Goal: Task Accomplishment & Management: Manage account settings

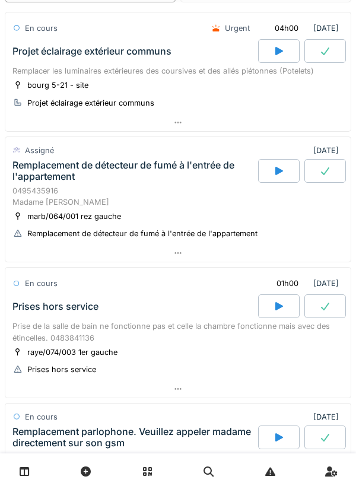
scroll to position [145, 0]
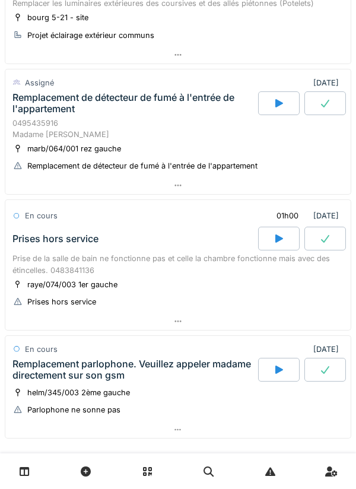
click at [37, 123] on div "0495435916 Madame [PERSON_NAME]" at bounding box center [177, 129] width 331 height 23
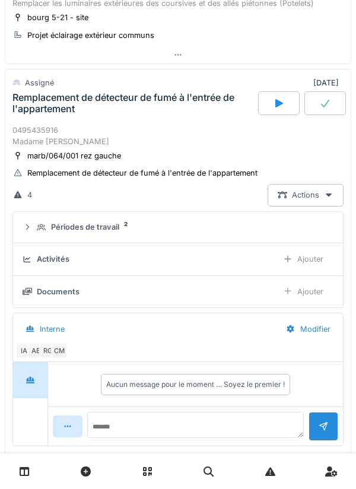
scroll to position [166, 0]
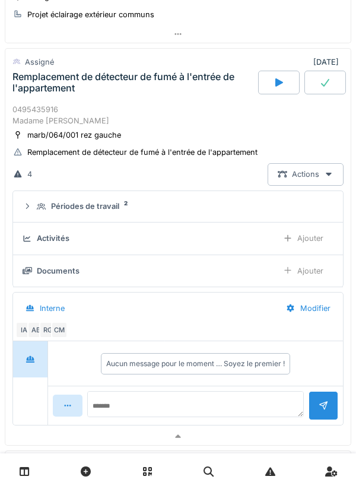
click at [42, 213] on summary "Périodes de travail 2" at bounding box center [178, 207] width 321 height 22
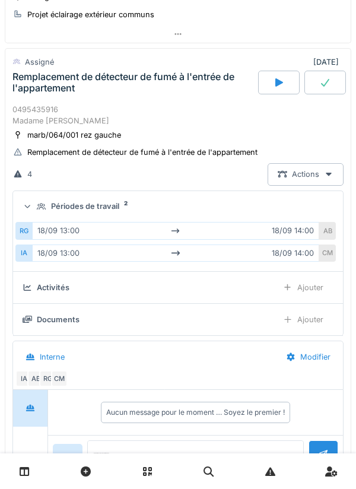
click at [38, 210] on icon at bounding box center [42, 207] width 10 height 8
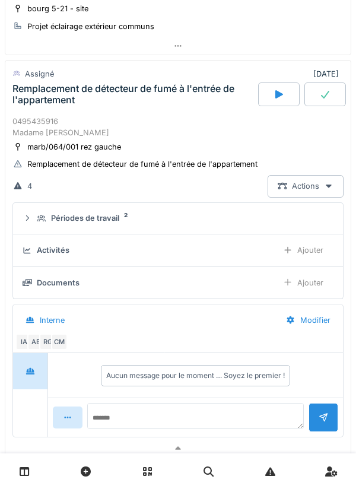
scroll to position [148, 0]
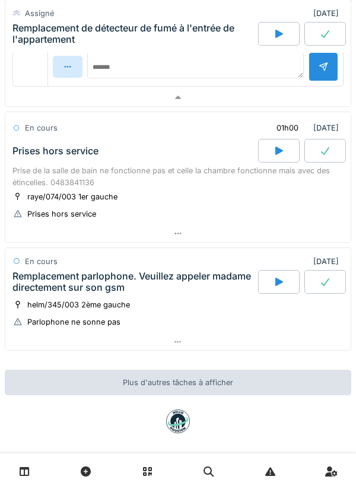
click at [33, 166] on div "Prise de la salle de bain ne fonctionne pas et celle la chambre fonctionne mais…" at bounding box center [177, 176] width 331 height 23
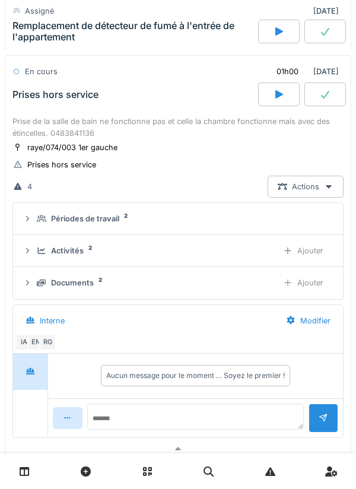
scroll to position [569, 0]
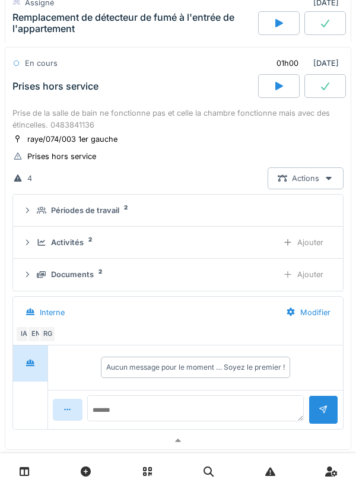
click at [35, 234] on div "Activités 2 Ajouter" at bounding box center [178, 243] width 311 height 22
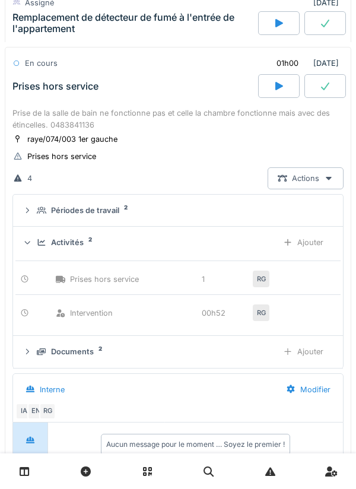
click at [38, 246] on icon at bounding box center [42, 242] width 8 height 7
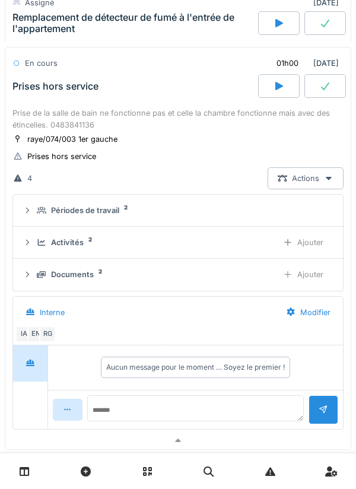
click at [36, 243] on div "Activités 2 Ajouter" at bounding box center [178, 243] width 311 height 22
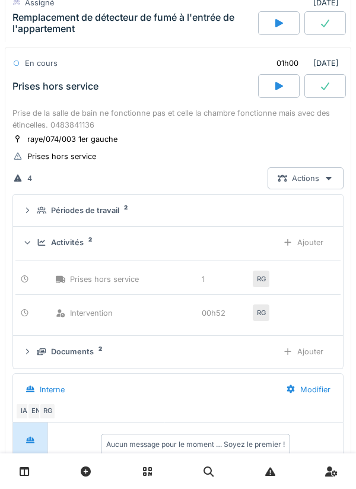
click at [303, 246] on div "Ajouter" at bounding box center [303, 243] width 61 height 22
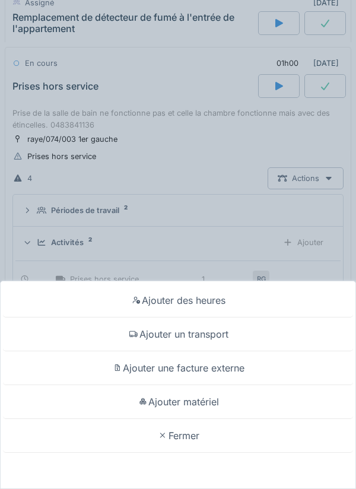
click at [267, 401] on div "Ajouter matériel" at bounding box center [178, 402] width 350 height 34
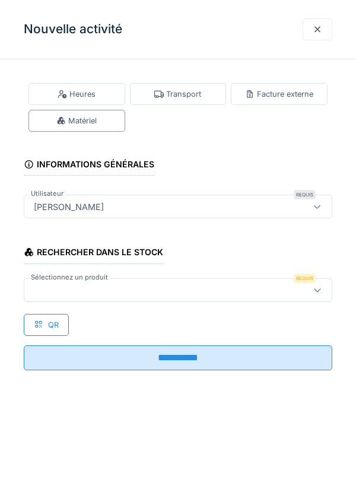
click at [306, 39] on div at bounding box center [318, 29] width 30 height 22
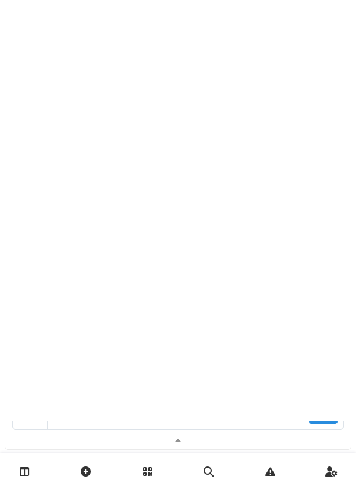
click at [316, 34] on div at bounding box center [178, 176] width 356 height 489
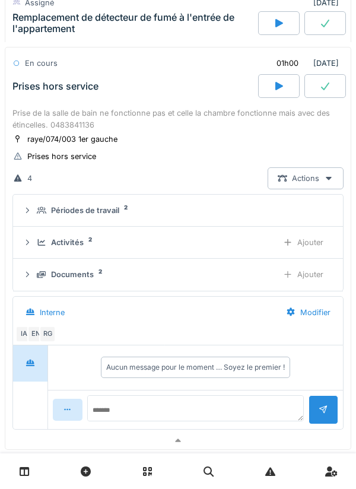
click at [69, 252] on div "Activités 2 Ajouter" at bounding box center [178, 243] width 311 height 22
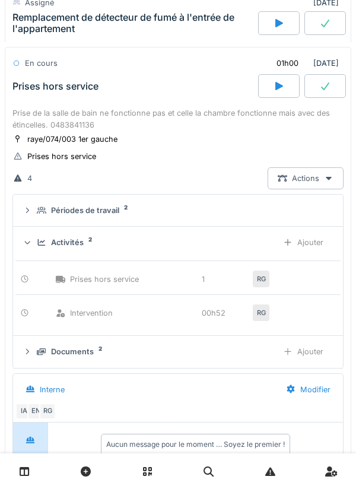
click at [324, 245] on div "Ajouter" at bounding box center [303, 243] width 61 height 22
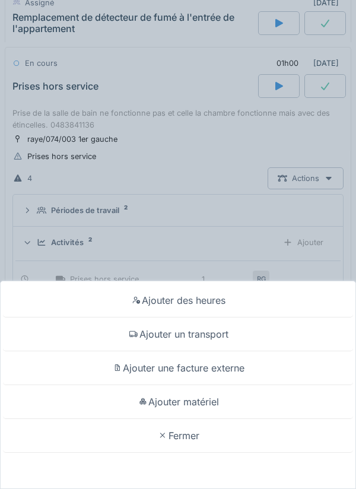
click at [220, 299] on div "Ajouter des heures" at bounding box center [178, 301] width 350 height 34
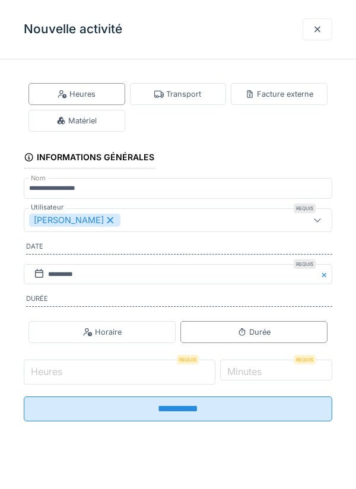
click at [107, 371] on input "Heures" at bounding box center [120, 372] width 192 height 25
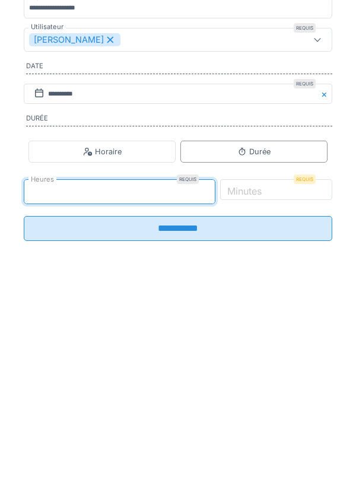
type input "*"
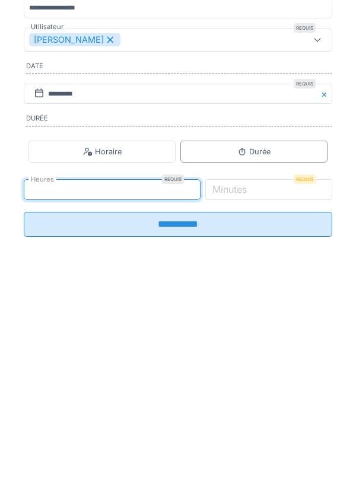
click at [249, 377] on label "Minutes" at bounding box center [229, 370] width 39 height 14
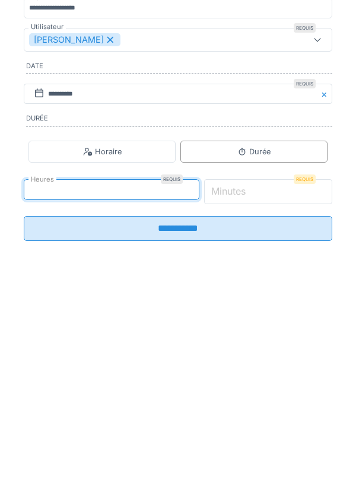
click at [268, 379] on input "*" at bounding box center [268, 372] width 129 height 25
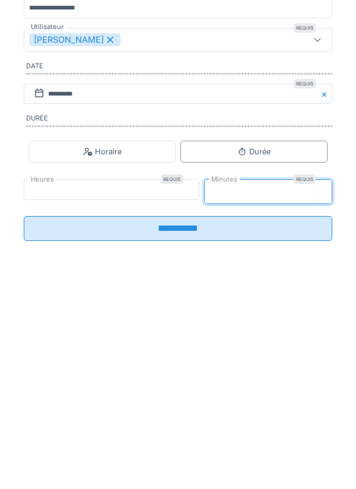
type input "**"
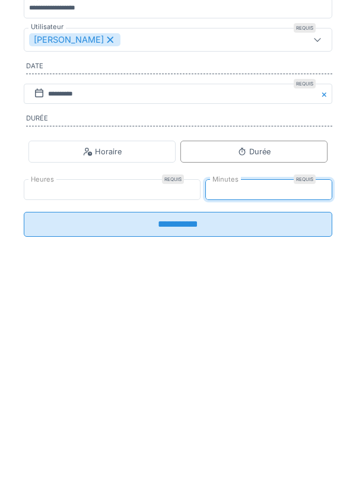
click at [234, 410] on input "**********" at bounding box center [178, 405] width 309 height 25
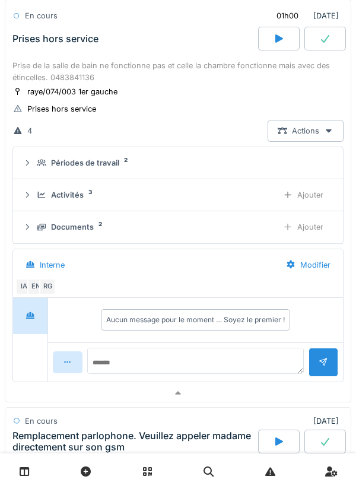
scroll to position [786, 0]
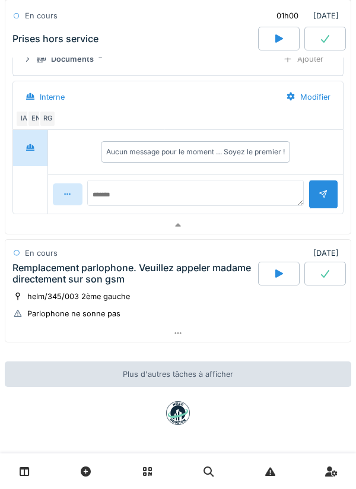
click at [37, 277] on div "Remplacement parlophone. Veuillez appeler madame directement sur son gsm" at bounding box center [133, 273] width 243 height 23
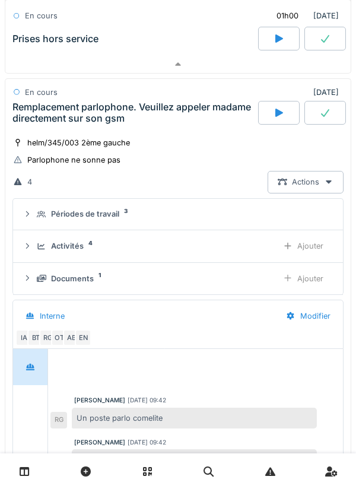
scroll to position [977, 0]
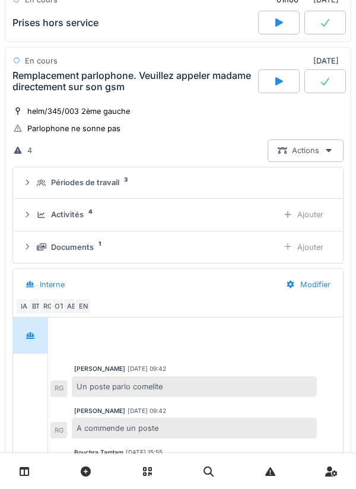
click at [34, 212] on div "Activités 4 Ajouter" at bounding box center [178, 215] width 311 height 22
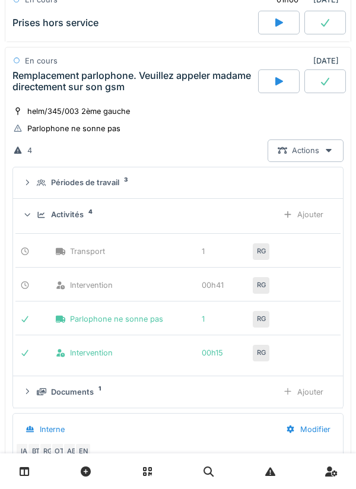
click at [312, 221] on div "Ajouter" at bounding box center [303, 215] width 61 height 22
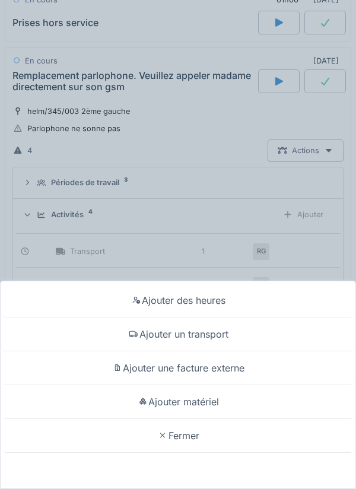
click at [276, 301] on div "Ajouter des heures" at bounding box center [178, 301] width 350 height 34
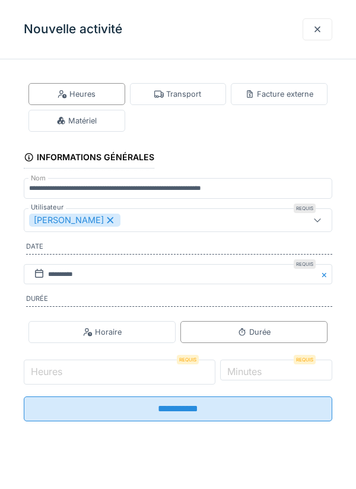
click at [146, 376] on input "Heures" at bounding box center [120, 372] width 192 height 25
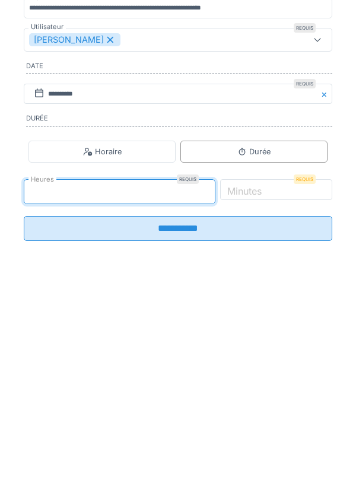
type input "*"
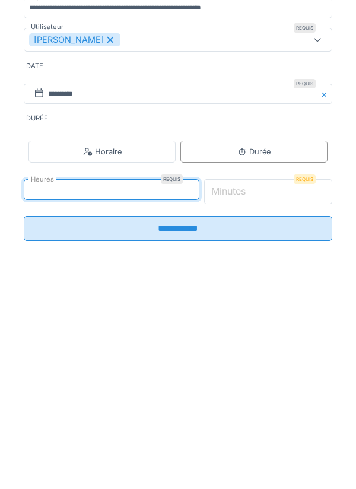
click at [301, 376] on input "*" at bounding box center [268, 372] width 129 height 25
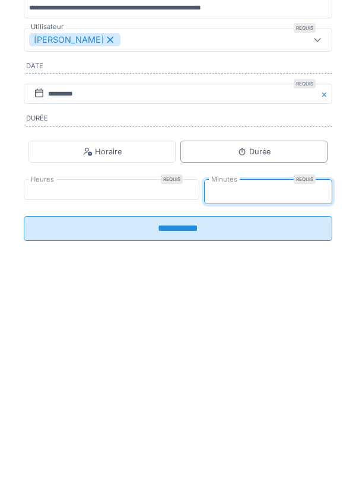
type input "**"
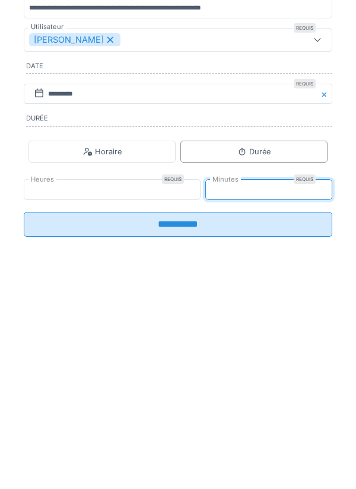
click at [219, 417] on input "**********" at bounding box center [178, 405] width 309 height 25
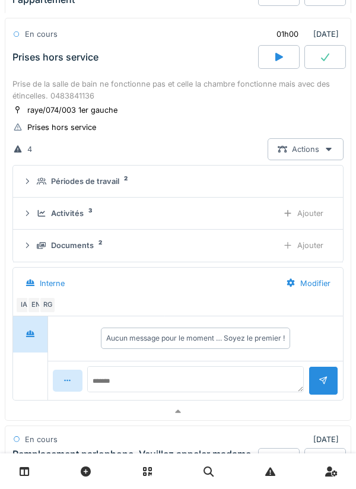
scroll to position [585, 0]
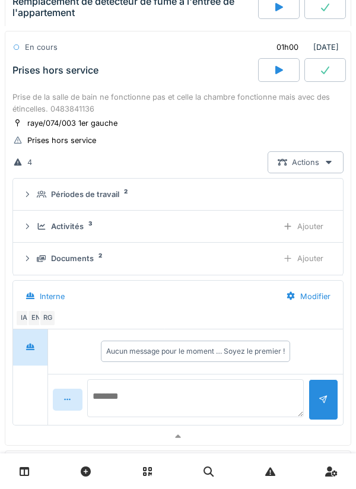
click at [175, 399] on textarea at bounding box center [195, 398] width 217 height 38
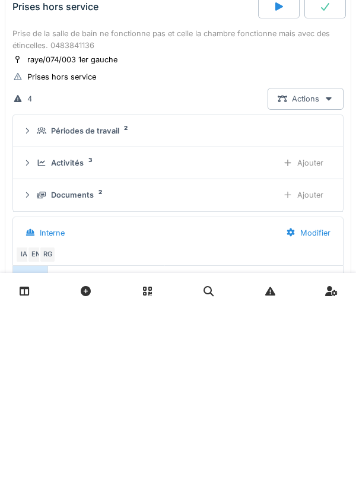
scroll to position [500, 0]
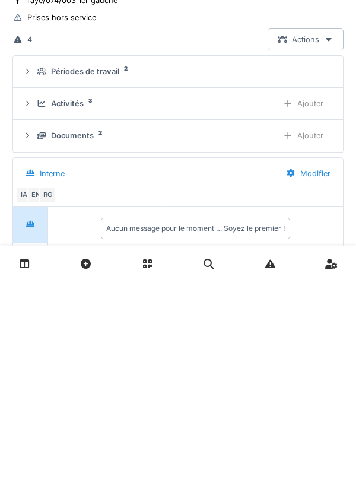
type textarea "*****"
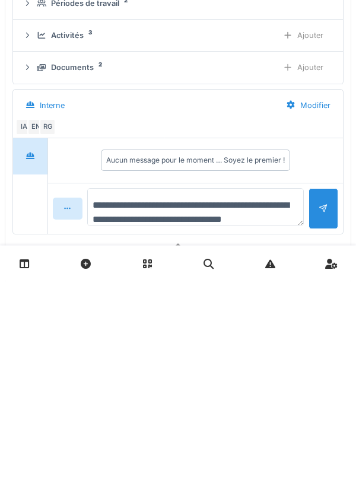
scroll to position [14, 0]
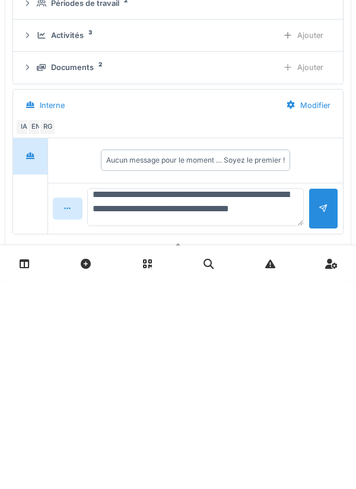
type textarea "**********"
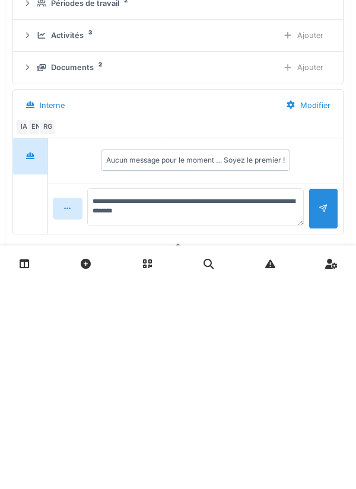
click at [321, 425] on div at bounding box center [324, 417] width 30 height 41
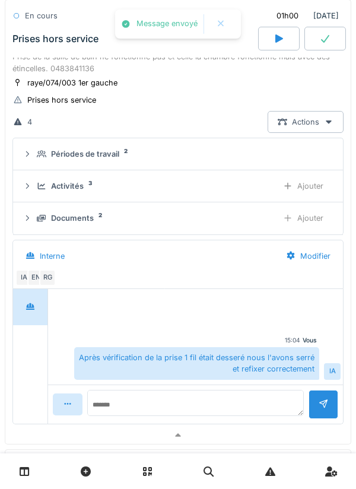
scroll to position [670, 0]
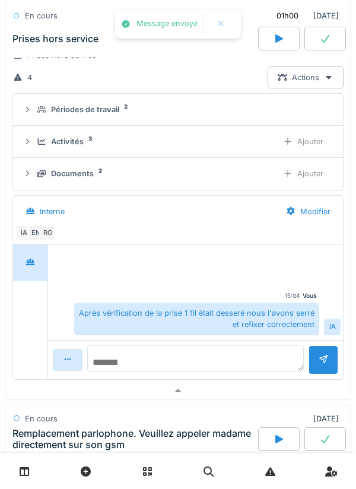
click at [224, 363] on textarea at bounding box center [195, 359] width 217 height 26
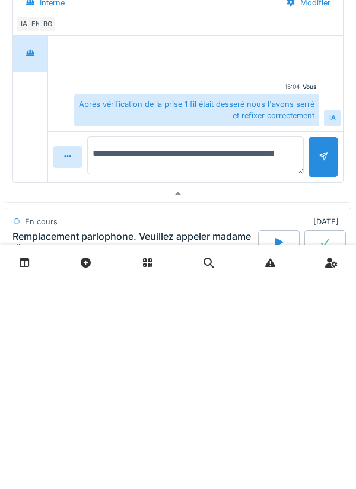
type textarea "**********"
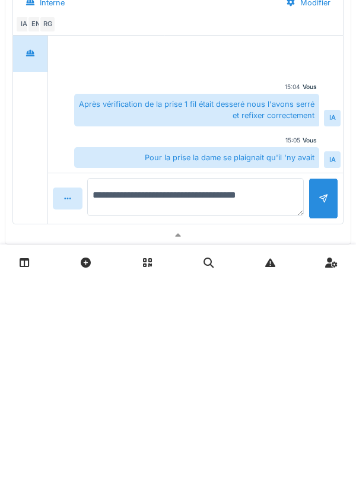
click at [231, 411] on textarea "**********" at bounding box center [195, 406] width 217 height 38
click at [271, 409] on textarea "**********" at bounding box center [195, 406] width 217 height 38
type textarea "**********"
click at [320, 416] on div at bounding box center [324, 407] width 30 height 41
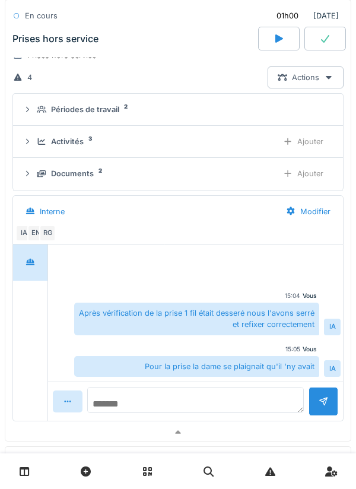
click at [232, 402] on textarea at bounding box center [195, 400] width 217 height 26
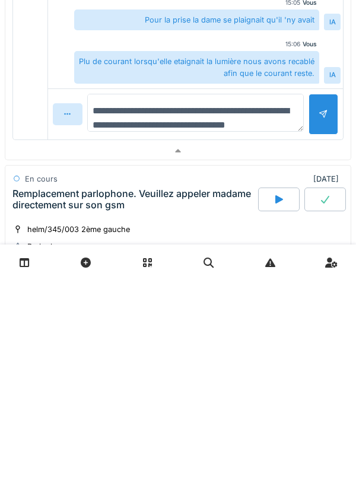
scroll to position [14, 0]
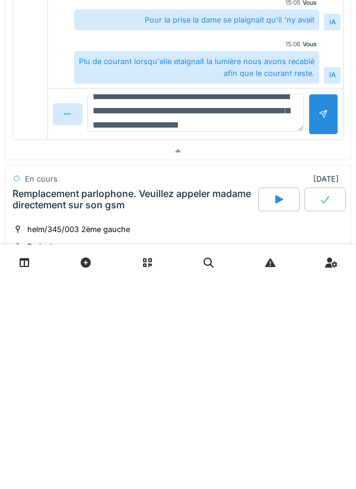
type textarea "**********"
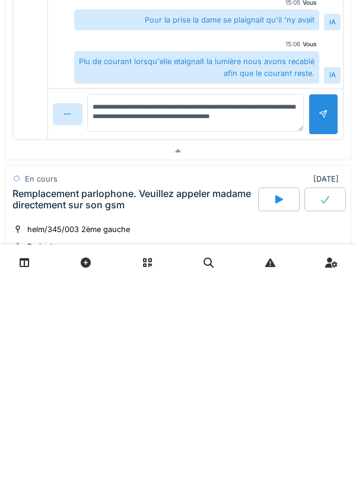
click at [318, 339] on div at bounding box center [324, 323] width 30 height 41
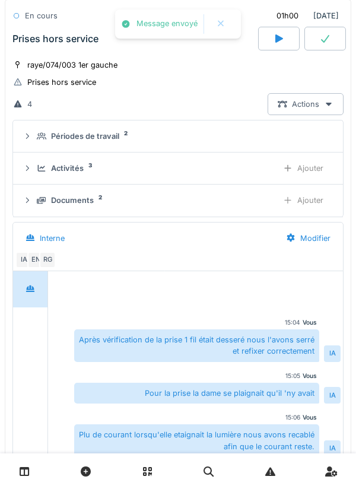
scroll to position [644, 0]
click at [42, 178] on div "Activités 3 Ajouter" at bounding box center [178, 168] width 311 height 22
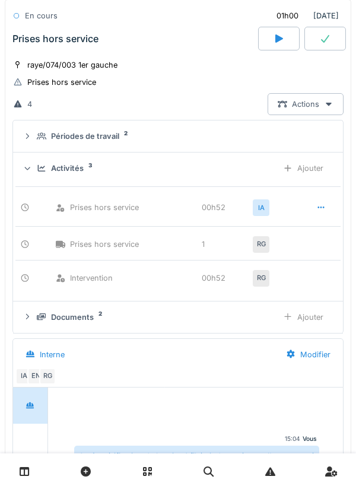
click at [34, 169] on div "Activités 3 Ajouter" at bounding box center [178, 168] width 311 height 22
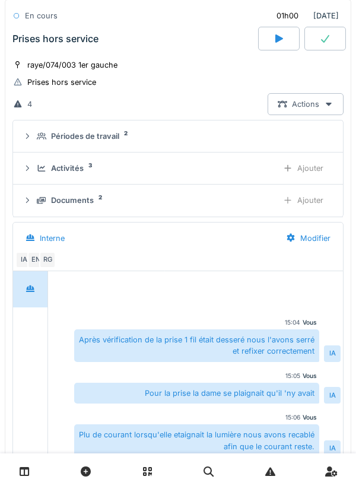
click at [36, 201] on div "Documents 2 Ajouter" at bounding box center [178, 200] width 311 height 22
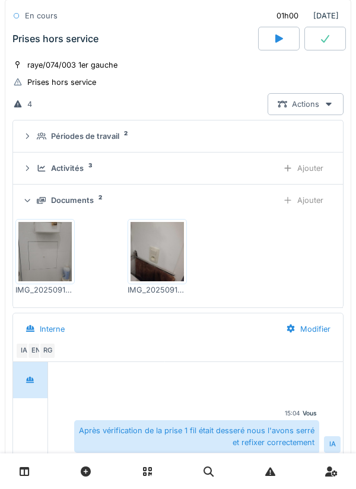
click at [20, 206] on summary "Documents 2 Ajouter" at bounding box center [178, 200] width 321 height 22
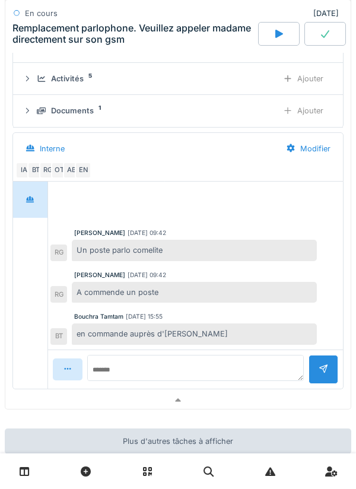
scroll to position [1346, 0]
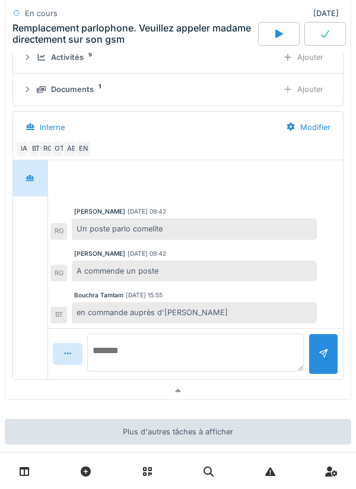
click at [200, 347] on textarea at bounding box center [195, 353] width 217 height 38
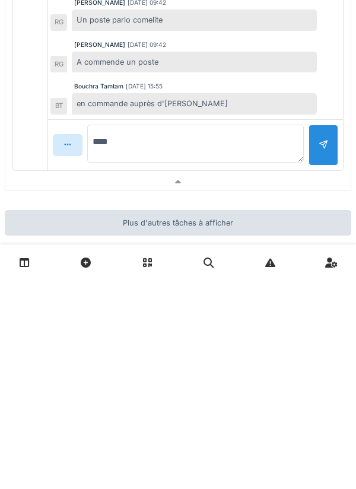
type textarea "*****"
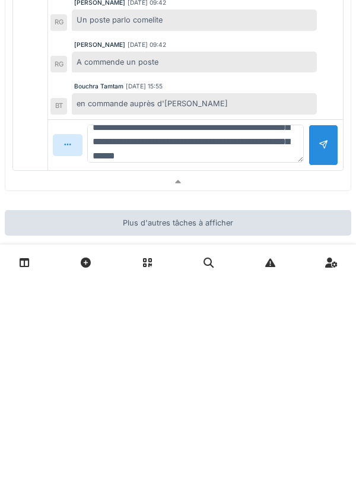
scroll to position [43, 0]
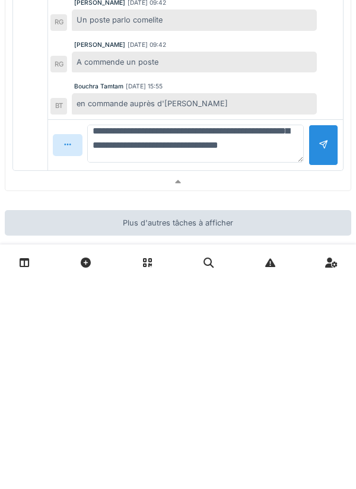
click at [233, 371] on textarea "**********" at bounding box center [195, 353] width 217 height 38
type textarea "**********"
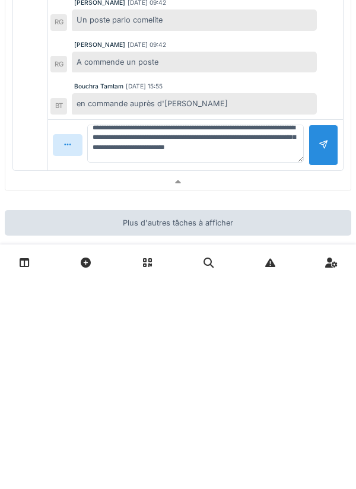
click at [337, 363] on div at bounding box center [324, 354] width 30 height 41
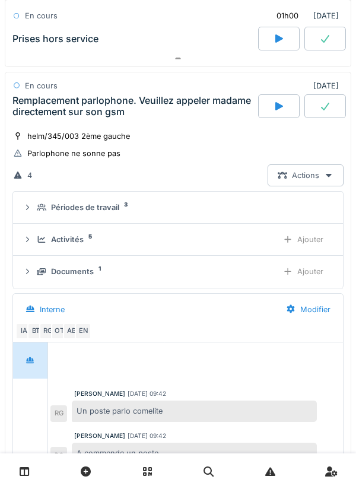
scroll to position [1163, 0]
click at [28, 277] on div at bounding box center [28, 272] width 10 height 11
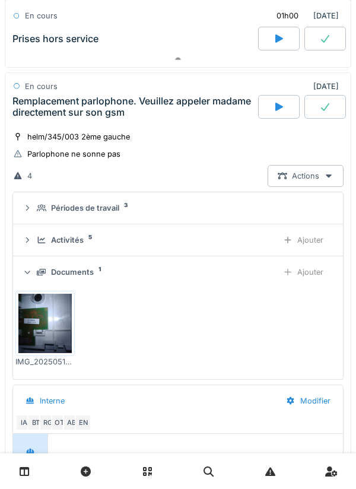
click at [21, 270] on div at bounding box center [26, 273] width 11 height 10
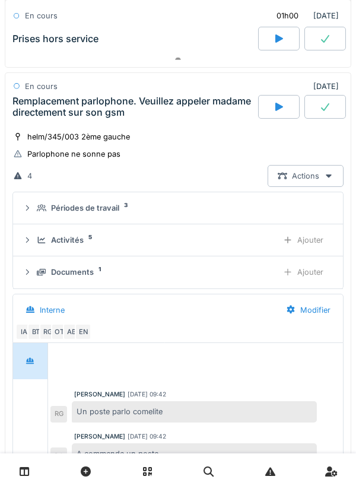
click at [39, 239] on icon at bounding box center [42, 240] width 10 height 8
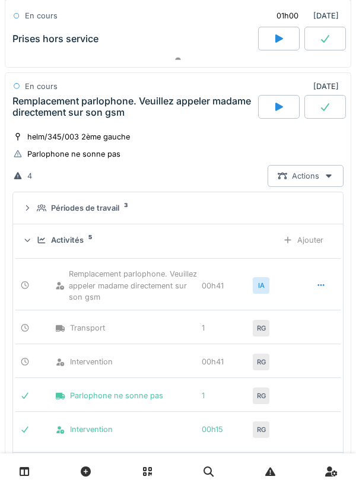
click at [32, 245] on div at bounding box center [26, 241] width 11 height 10
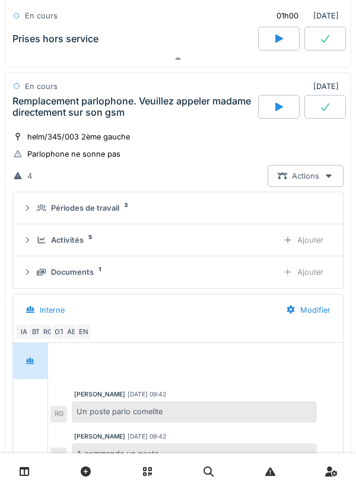
click at [322, 276] on div "Ajouter" at bounding box center [303, 272] width 61 height 22
click at [23, 218] on summary "Périodes de travail 3" at bounding box center [178, 208] width 321 height 22
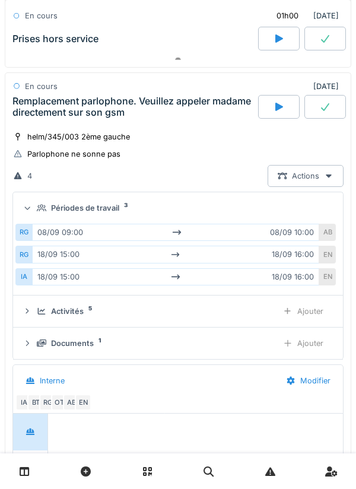
click at [37, 217] on summary "Périodes de travail 3" at bounding box center [178, 208] width 321 height 22
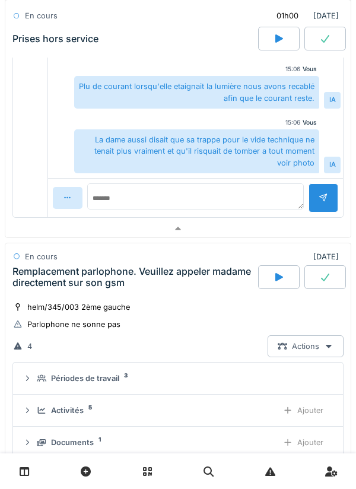
scroll to position [1000, 0]
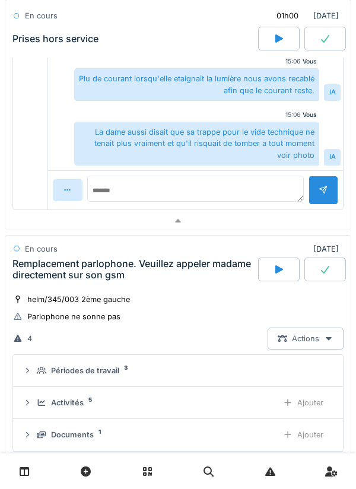
click at [37, 273] on div "Remplacement parlophone. Veuillez appeler madame directement sur son gsm" at bounding box center [133, 269] width 243 height 23
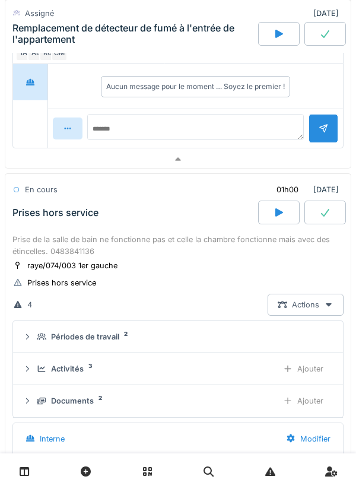
scroll to position [426, 0]
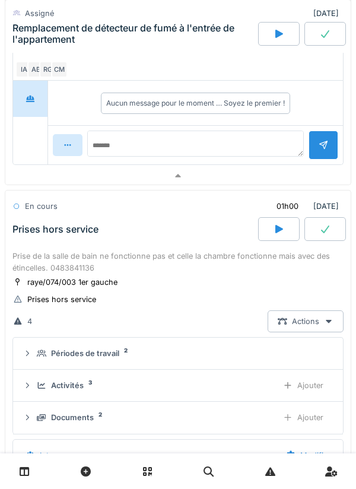
click at [27, 254] on div "Prise de la salle de bain ne fonctionne pas et celle la chambre fonctionne mais…" at bounding box center [177, 262] width 331 height 23
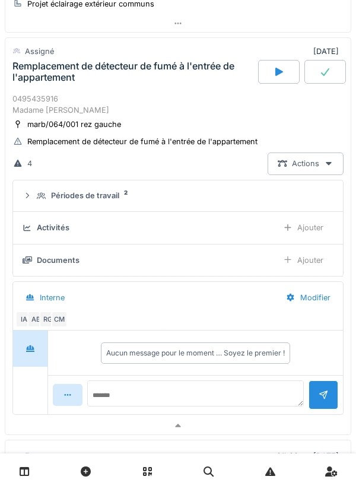
scroll to position [175, 0]
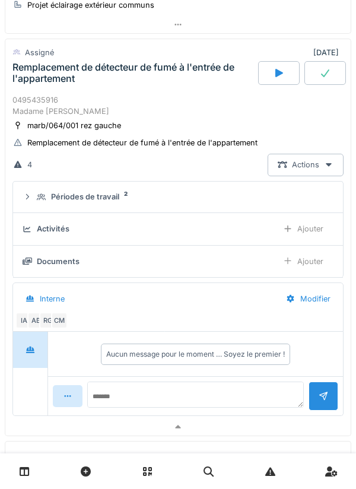
click at [30, 200] on icon at bounding box center [28, 197] width 10 height 8
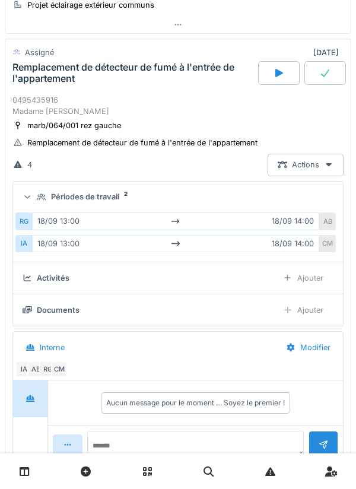
click at [36, 205] on summary "Périodes de travail 2" at bounding box center [178, 197] width 321 height 22
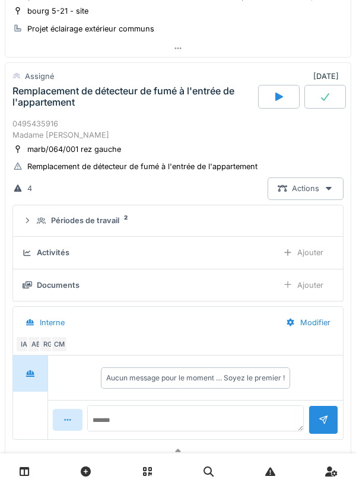
scroll to position [151, 0]
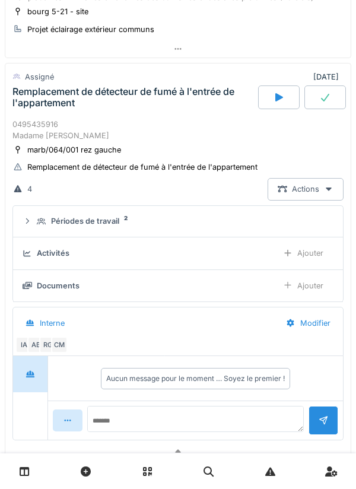
click at [36, 251] on div "Activités" at bounding box center [146, 253] width 246 height 11
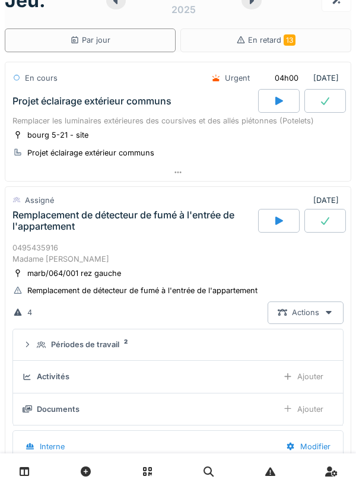
scroll to position [0, 0]
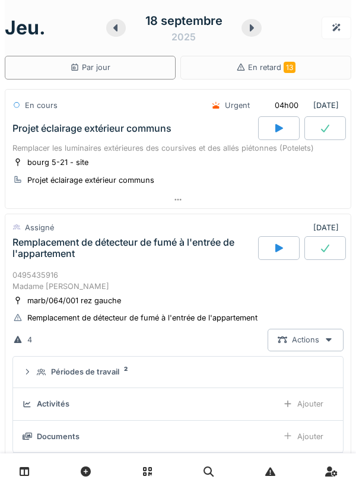
click at [14, 161] on icon at bounding box center [18, 163] width 10 height 8
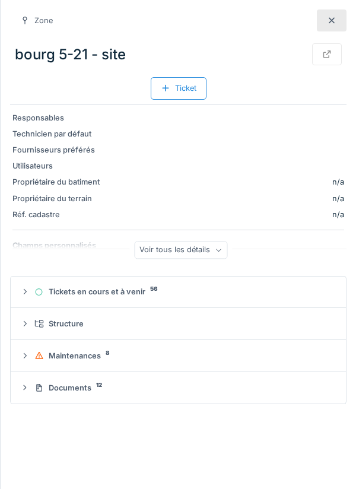
click at [341, 23] on div at bounding box center [332, 21] width 30 height 22
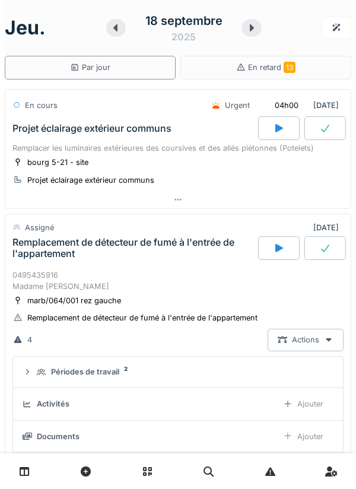
click at [62, 131] on div "Projet éclairage extérieur communs" at bounding box center [91, 128] width 159 height 11
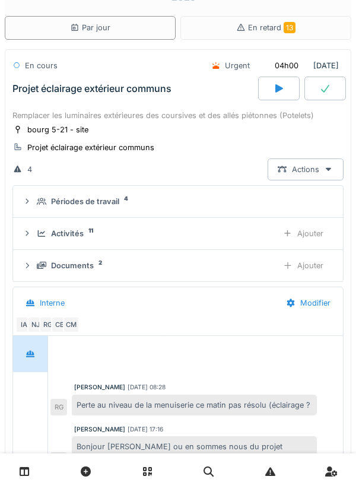
scroll to position [42, 0]
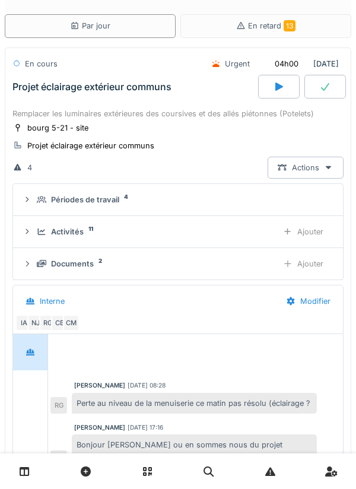
click at [43, 222] on div "Activités 11 Ajouter" at bounding box center [178, 232] width 311 height 22
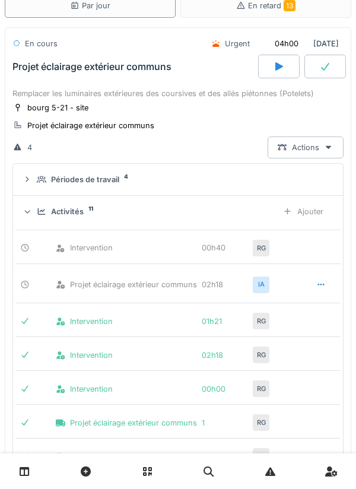
scroll to position [57, 0]
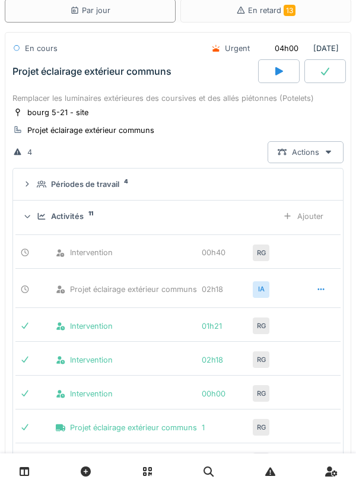
click at [37, 223] on div "Activités 11 Ajouter" at bounding box center [178, 216] width 311 height 22
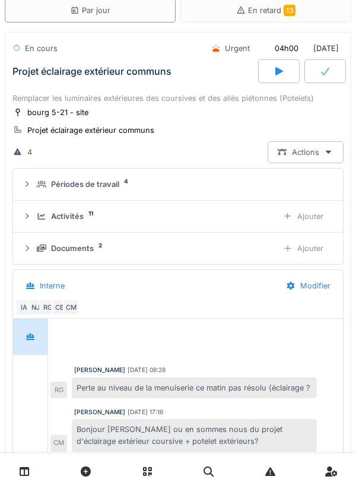
click at [32, 186] on div "Périodes de travail 4" at bounding box center [178, 184] width 311 height 11
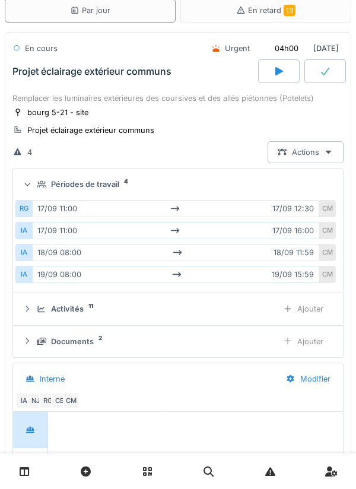
click at [34, 191] on summary "Périodes de travail 4" at bounding box center [178, 184] width 321 height 22
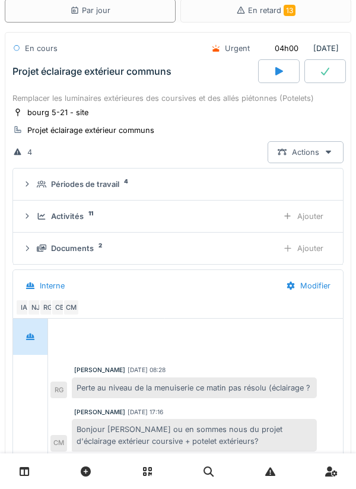
click at [36, 217] on div "Activités 11 Ajouter" at bounding box center [178, 216] width 311 height 22
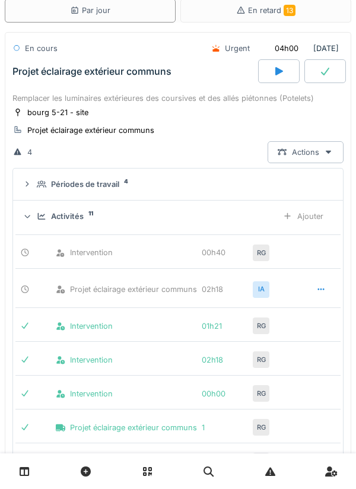
click at [37, 220] on div "Activités 11" at bounding box center [153, 216] width 232 height 11
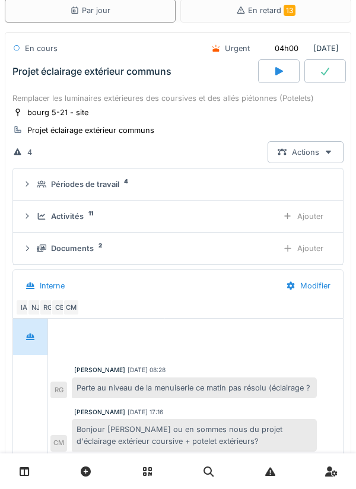
click at [39, 213] on icon at bounding box center [42, 217] width 10 height 8
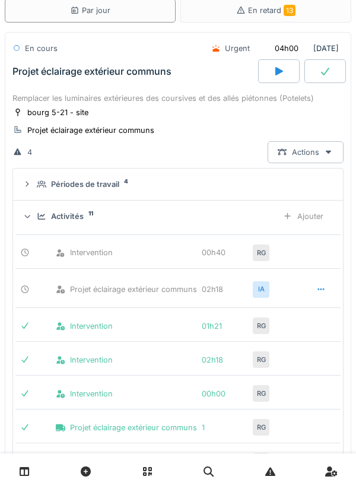
click at [37, 213] on icon at bounding box center [42, 217] width 10 height 8
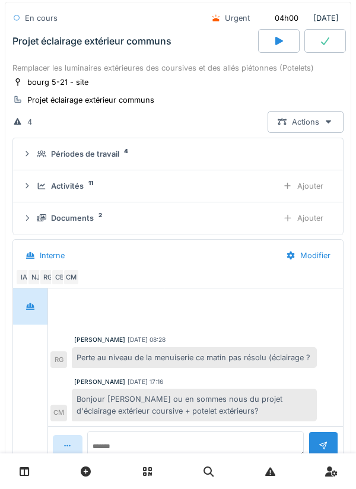
scroll to position [0, 0]
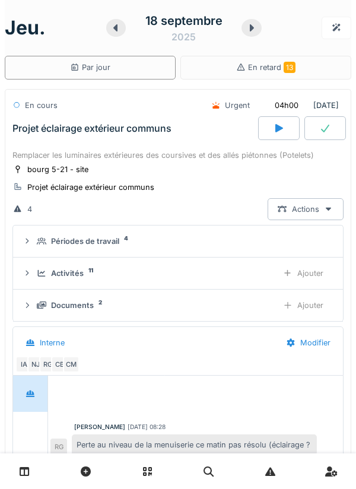
click at [17, 138] on div "Projet éclairage extérieur communs" at bounding box center [134, 128] width 248 height 24
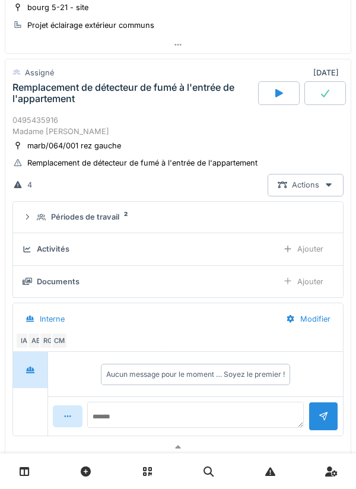
scroll to position [156, 0]
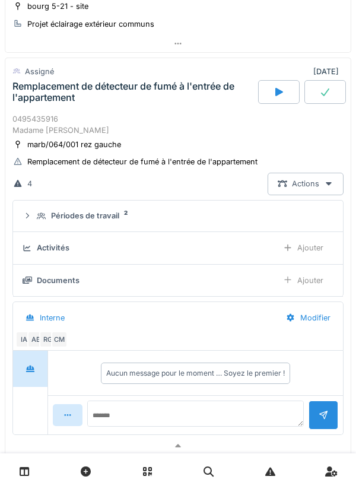
click at [36, 226] on summary "Périodes de travail 2" at bounding box center [178, 216] width 321 height 22
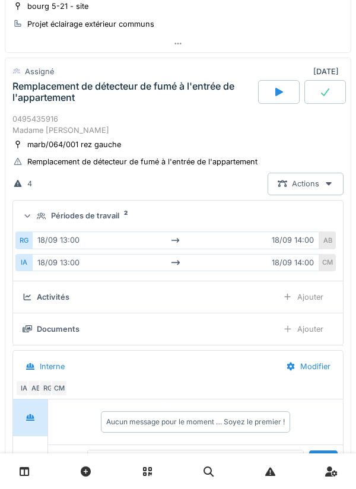
click at [37, 221] on div "Périodes de travail 2" at bounding box center [183, 215] width 292 height 11
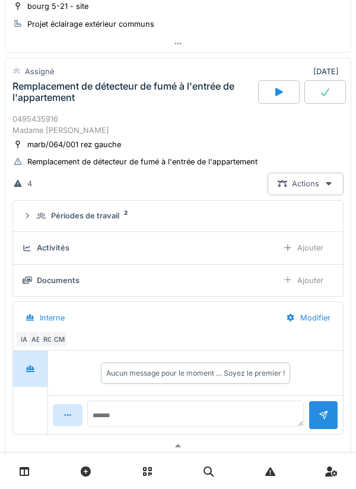
scroll to position [184, 0]
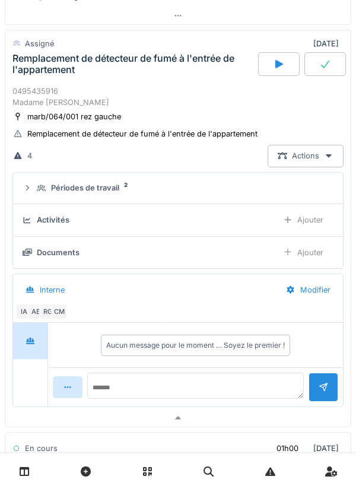
click at [34, 188] on div "Périodes de travail 2" at bounding box center [178, 187] width 311 height 11
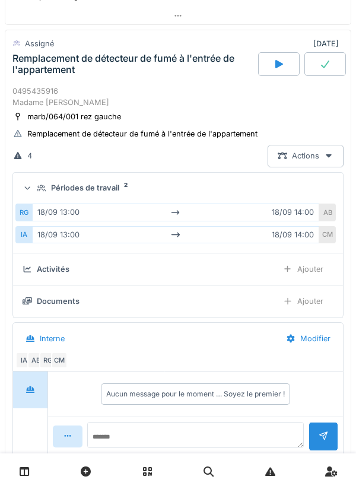
click at [34, 199] on summary "Périodes de travail 2" at bounding box center [178, 189] width 321 height 22
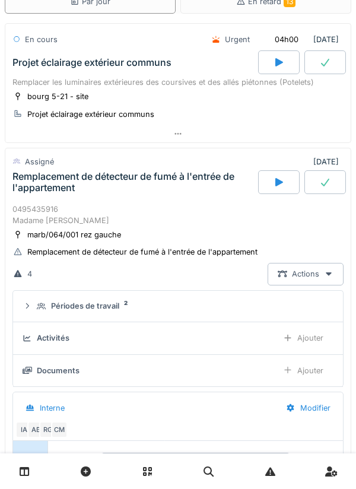
scroll to position [63, 0]
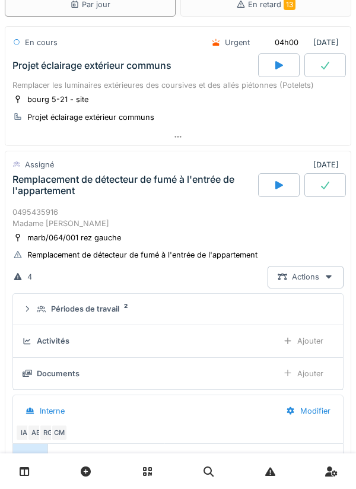
click at [34, 186] on div "Remplacement de détecteur de fumé à l'entrée de l'appartement" at bounding box center [133, 185] width 243 height 23
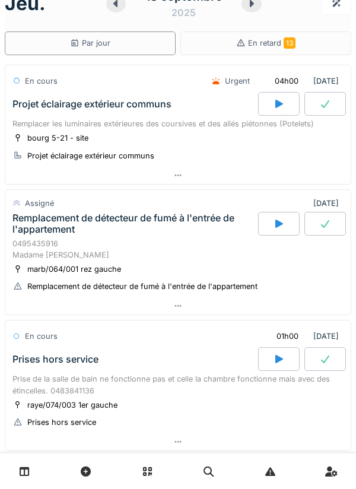
scroll to position [0, 0]
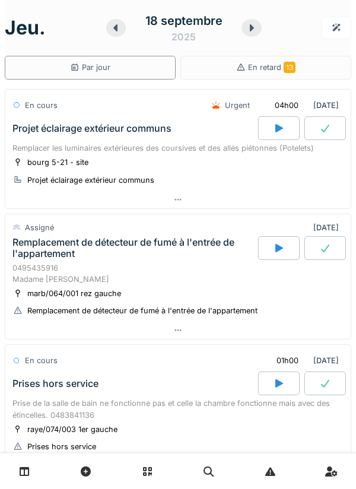
click at [250, 32] on icon at bounding box center [252, 28] width 12 height 10
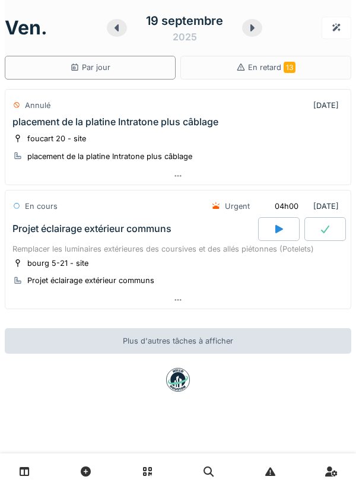
click at [189, 127] on div "placement de la platine Intratone plus câblage" at bounding box center [115, 121] width 206 height 11
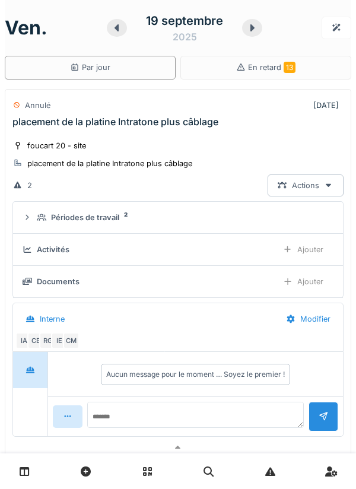
scroll to position [42, 0]
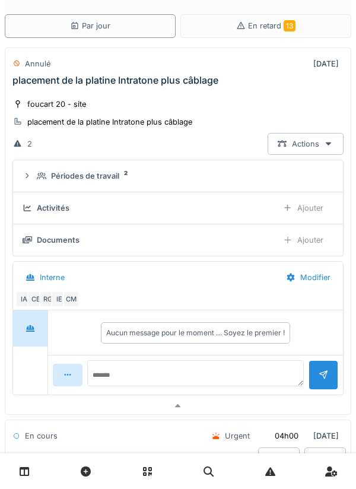
click at [121, 182] on summary "Périodes de travail 2" at bounding box center [178, 176] width 321 height 22
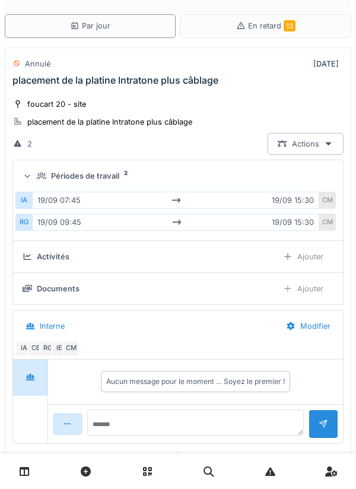
click at [123, 184] on summary "Périodes de travail 2" at bounding box center [178, 176] width 321 height 22
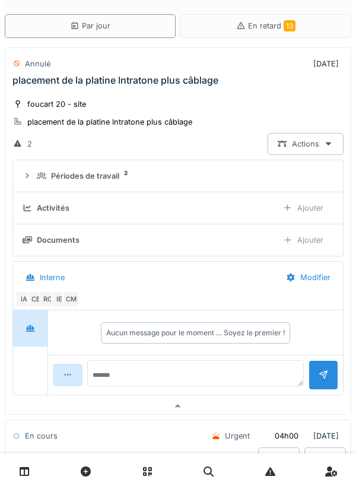
click at [94, 97] on div "foucart 20 - site placement de la platine Intratone plus câblage 2 Actions Péri…" at bounding box center [178, 245] width 347 height 304
click at [95, 117] on div "placement de la platine Intratone plus câblage" at bounding box center [109, 121] width 165 height 11
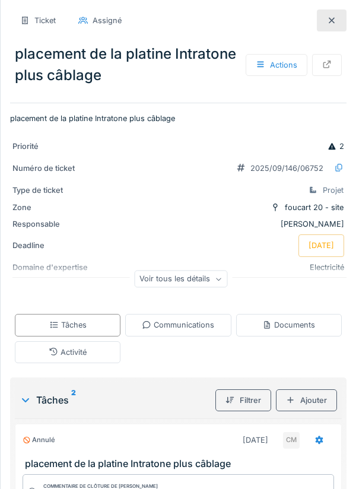
click at [344, 26] on div at bounding box center [332, 21] width 30 height 22
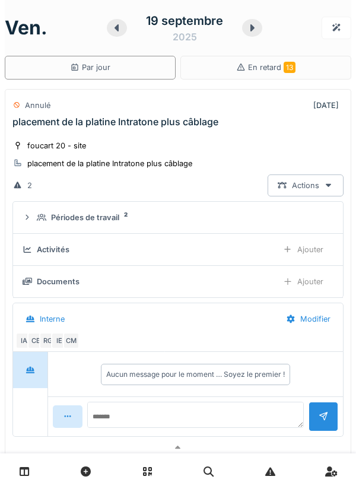
click at [150, 126] on div "placement de la platine Intratone plus câblage" at bounding box center [115, 121] width 206 height 11
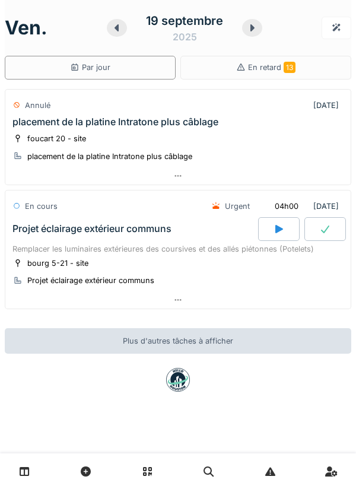
click at [258, 33] on div at bounding box center [252, 28] width 20 height 18
click at [257, 36] on div at bounding box center [252, 28] width 20 height 18
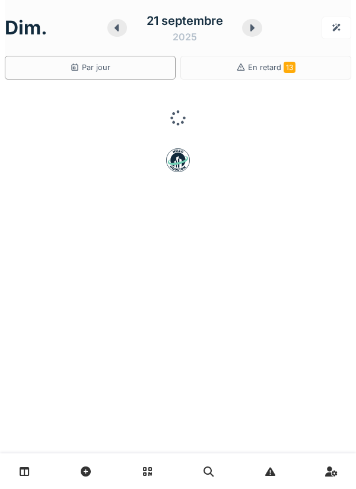
click at [257, 46] on div "[DATE]" at bounding box center [184, 28] width 155 height 37
click at [251, 26] on icon at bounding box center [253, 27] width 4 height 7
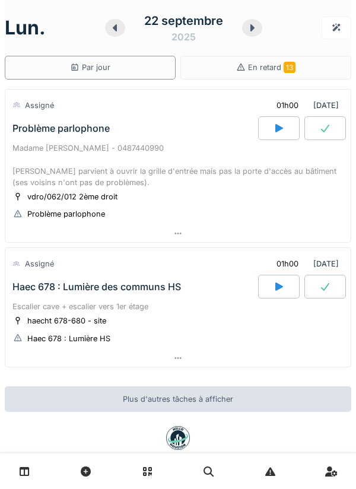
click at [148, 162] on div "Madame [PERSON_NAME] - 0487440990 [PERSON_NAME] parvient à ouvrir la grille d'e…" at bounding box center [177, 166] width 331 height 46
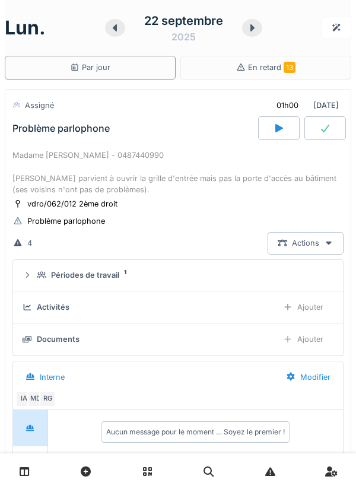
scroll to position [42, 0]
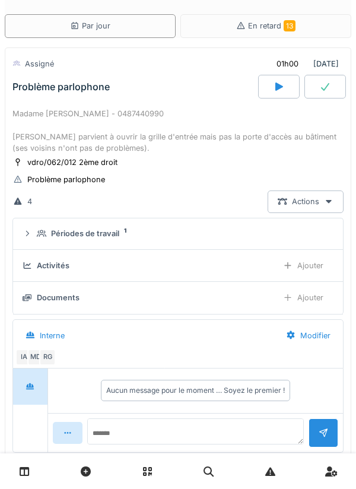
click at [89, 233] on div "Périodes de travail" at bounding box center [85, 233] width 68 height 11
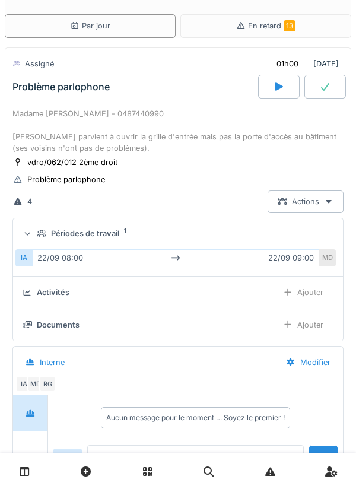
click at [91, 242] on summary "Périodes de travail 1" at bounding box center [178, 234] width 321 height 22
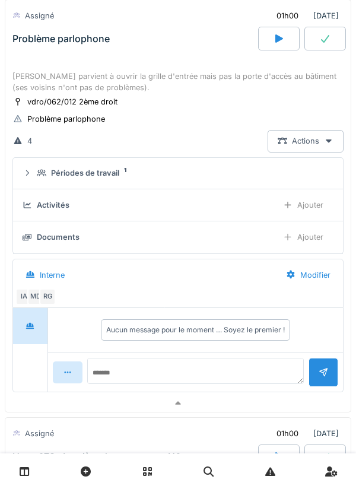
scroll to position [0, 0]
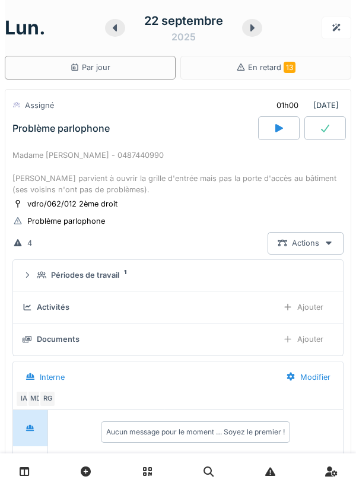
click at [138, 175] on div "Madame [PERSON_NAME] - 0487440990 [PERSON_NAME] parvient à ouvrir la grille d'e…" at bounding box center [177, 173] width 331 height 46
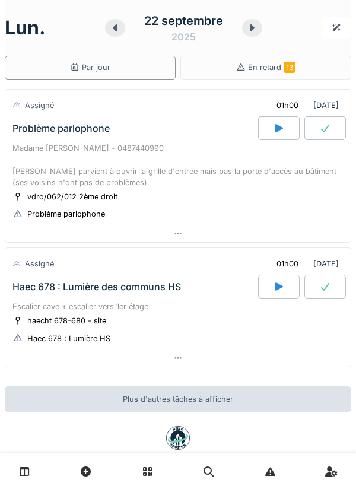
click at [246, 46] on div "[DATE]" at bounding box center [183, 28] width 157 height 37
click at [250, 29] on icon at bounding box center [252, 28] width 12 height 10
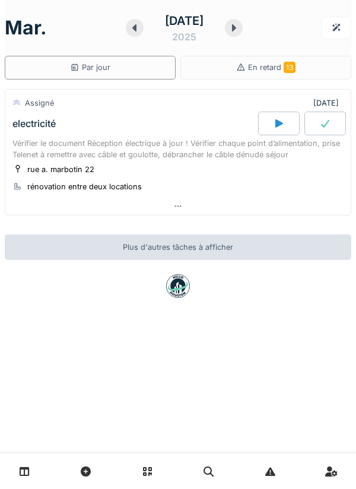
click at [164, 145] on div "Vérifier le document Réception électrique à jour ! Vérifier chaque point d’alim…" at bounding box center [177, 149] width 331 height 23
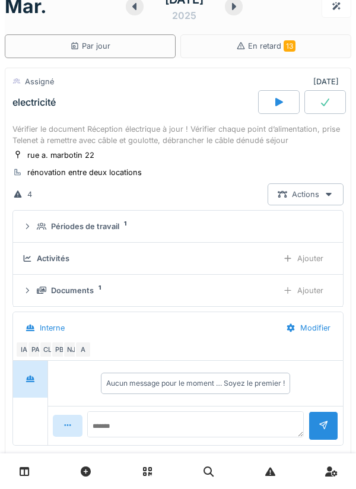
scroll to position [42, 0]
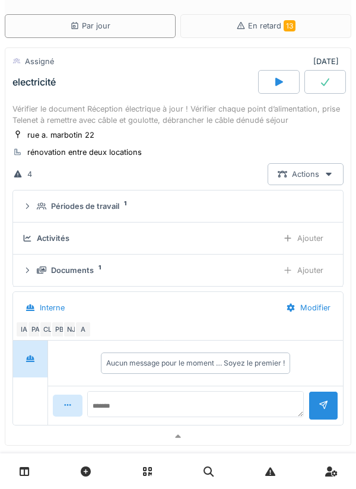
click at [84, 105] on div "Vérifier le document Réception électrique à jour ! Vérifier chaque point d’alim…" at bounding box center [177, 114] width 331 height 23
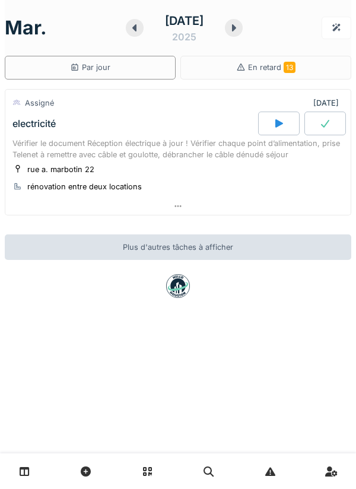
click at [243, 33] on div at bounding box center [234, 28] width 18 height 18
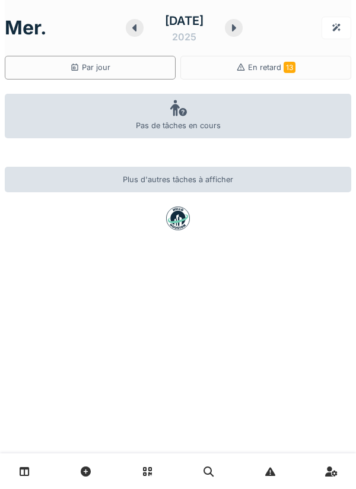
click at [126, 34] on div at bounding box center [135, 28] width 18 height 18
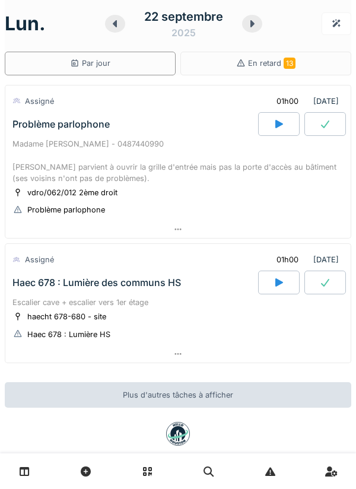
scroll to position [25, 0]
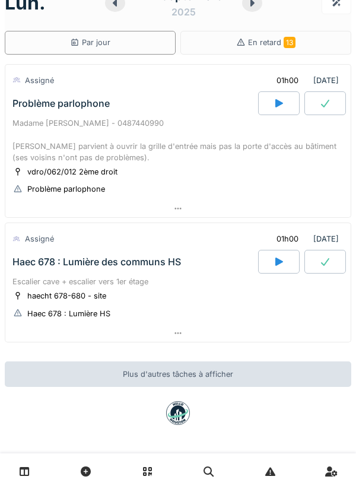
click at [136, 266] on div "Haec 678 : Lumière des communs HS" at bounding box center [96, 262] width 169 height 11
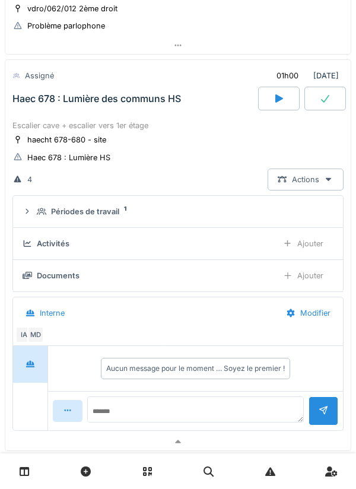
scroll to position [200, 0]
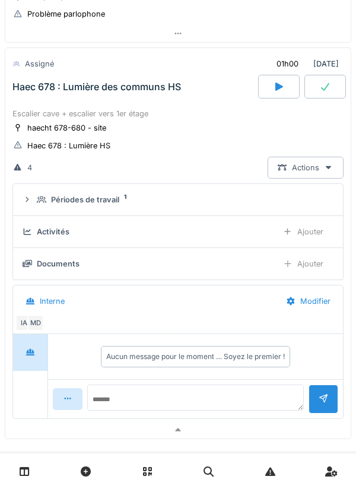
click at [94, 203] on div "Périodes de travail" at bounding box center [85, 199] width 68 height 11
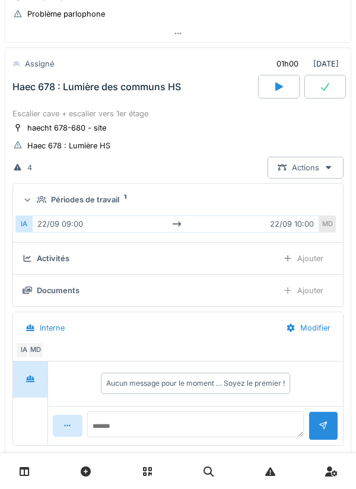
click at [112, 206] on summary "Périodes de travail 1" at bounding box center [178, 200] width 321 height 22
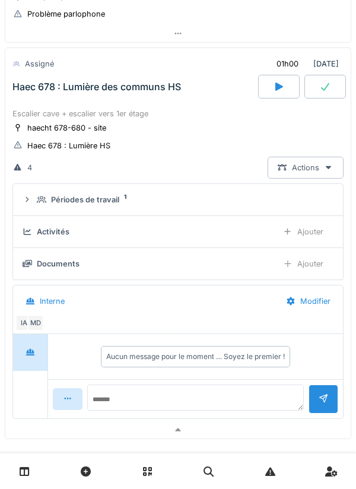
click at [198, 115] on div "Escalier cave + escalier vers 1er étage" at bounding box center [177, 113] width 331 height 11
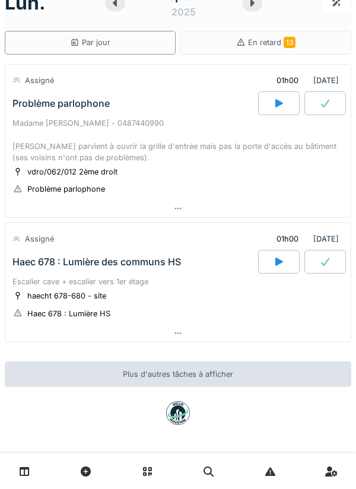
scroll to position [0, 0]
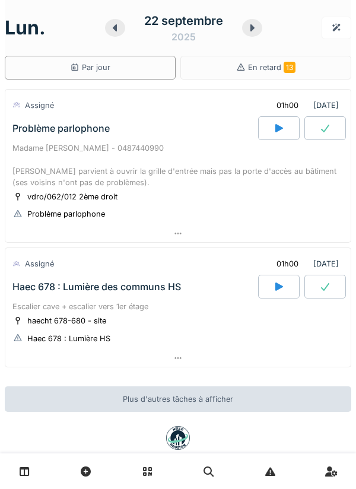
click at [252, 32] on icon at bounding box center [252, 28] width 12 height 10
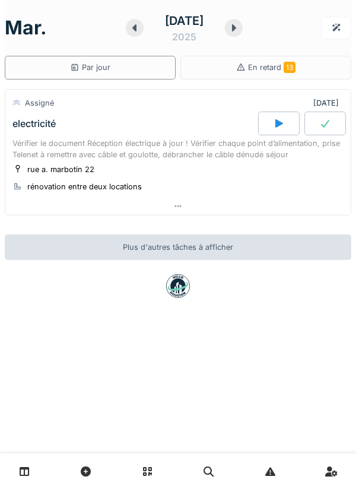
click at [174, 159] on div "Vérifier le document Réception électrique à jour ! Vérifier chaque point d’alim…" at bounding box center [177, 149] width 331 height 23
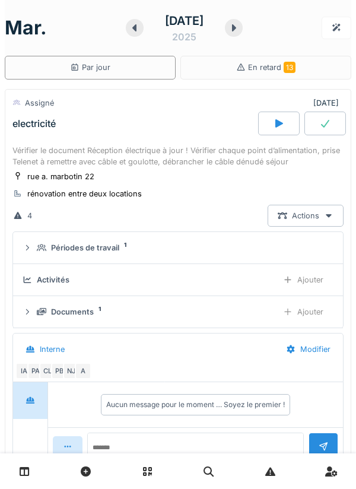
scroll to position [42, 0]
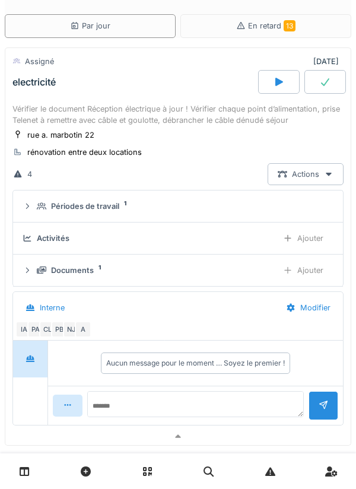
click at [38, 273] on div "Documents 1 Ajouter" at bounding box center [178, 270] width 311 height 22
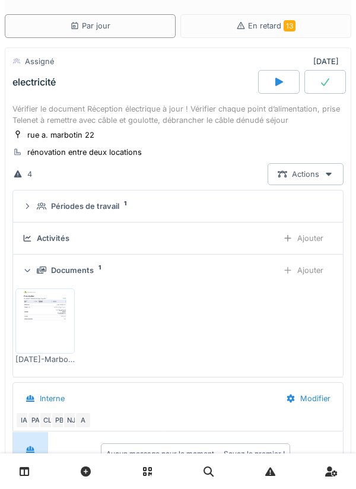
click at [39, 276] on div "Documents 1" at bounding box center [153, 270] width 232 height 11
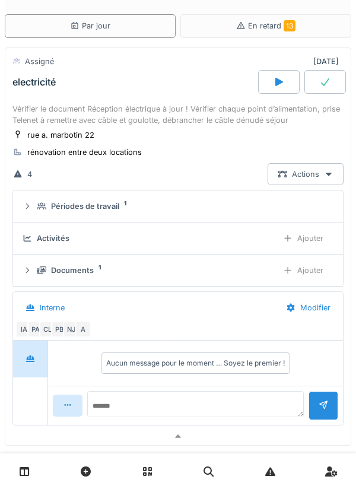
click at [38, 276] on div "Documents 1" at bounding box center [153, 270] width 232 height 11
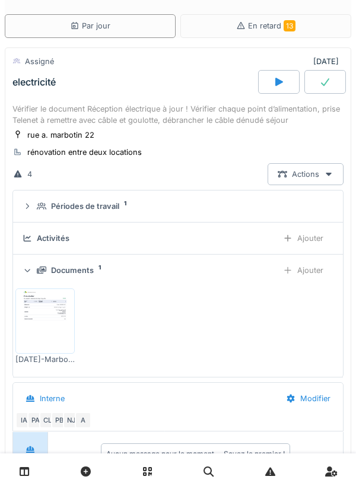
click at [39, 316] on img at bounding box center [44, 321] width 53 height 59
click at [40, 126] on div "Vérifier le document Réception électrique à jour ! Vérifier chaque point d’alim…" at bounding box center [177, 114] width 331 height 23
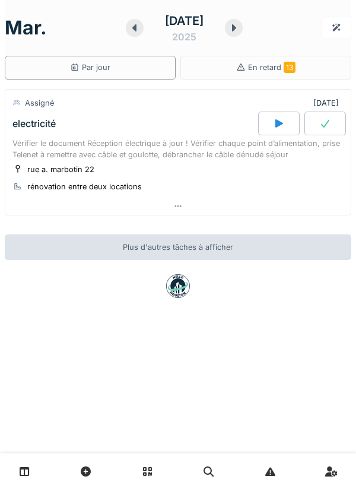
scroll to position [0, 0]
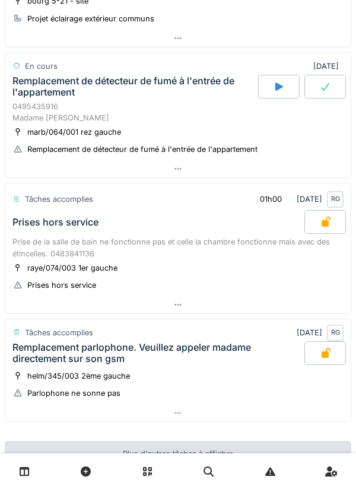
scroll to position [163, 0]
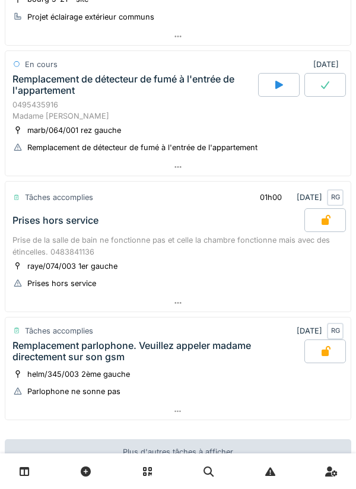
click at [39, 96] on div "Remplacement de détecteur de fumé à l'entrée de l'appartement" at bounding box center [133, 85] width 243 height 23
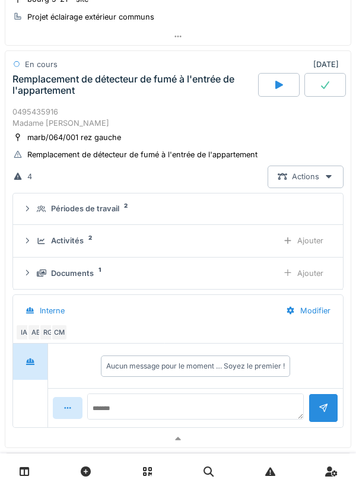
scroll to position [166, 0]
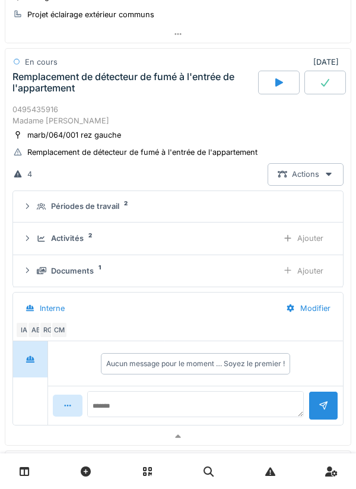
click at [33, 240] on div "Activités 2 Ajouter" at bounding box center [178, 238] width 311 height 22
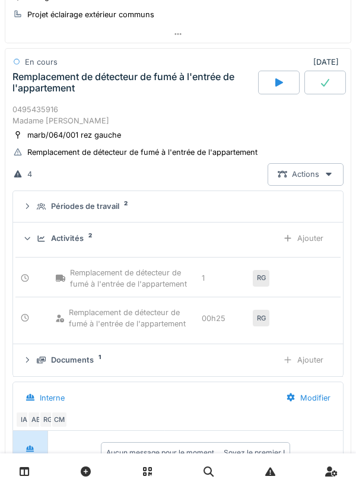
click at [292, 249] on div "Ajouter" at bounding box center [303, 238] width 61 height 22
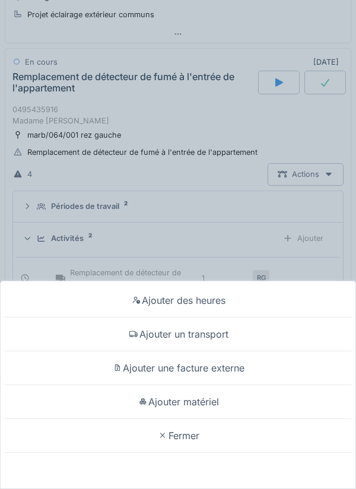
click at [107, 311] on div "Ajouter des heures" at bounding box center [178, 301] width 350 height 34
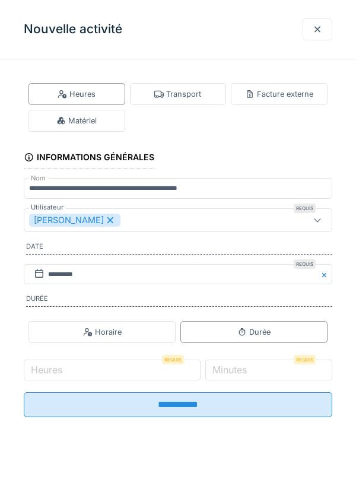
click at [61, 371] on label "Heures" at bounding box center [47, 370] width 36 height 14
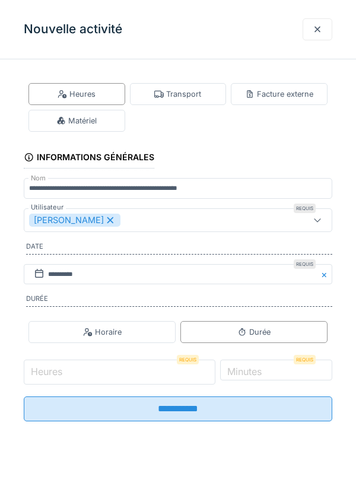
click at [61, 371] on input "Heures" at bounding box center [120, 372] width 192 height 25
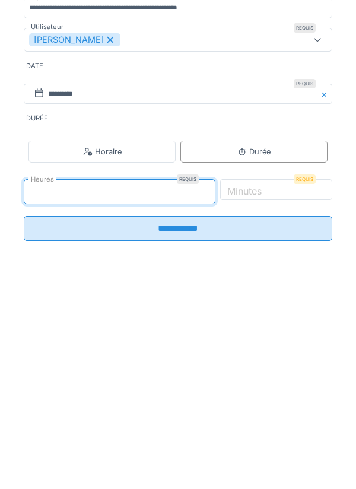
type input "*"
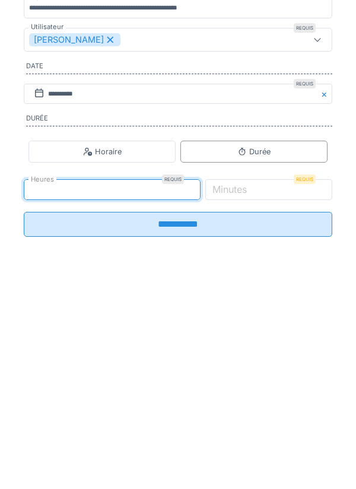
click at [249, 377] on label "Minutes" at bounding box center [229, 370] width 39 height 14
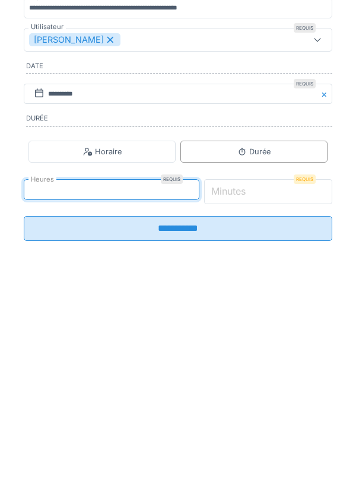
click at [258, 381] on input "*" at bounding box center [268, 372] width 129 height 25
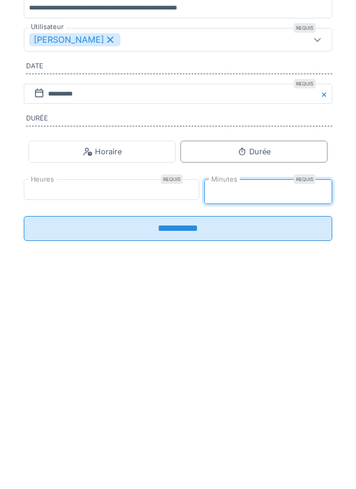
type input "**"
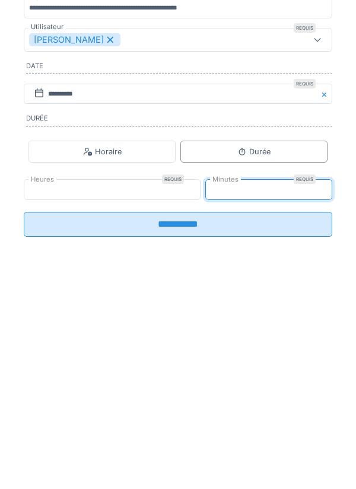
click at [110, 409] on input "**********" at bounding box center [178, 405] width 309 height 25
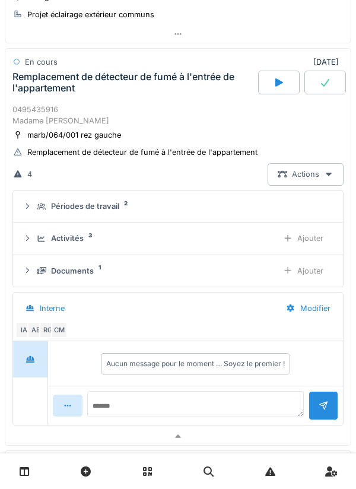
click at [42, 260] on div "Documents 1 Ajouter" at bounding box center [178, 271] width 311 height 22
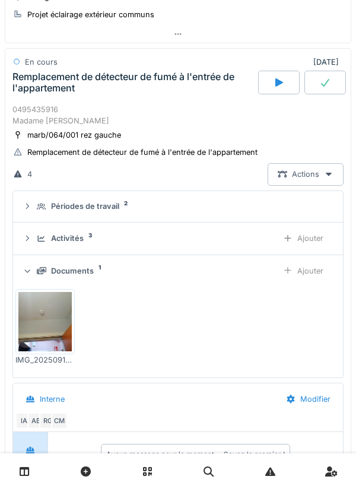
click at [44, 277] on div "Documents 1 Ajouter" at bounding box center [178, 271] width 311 height 22
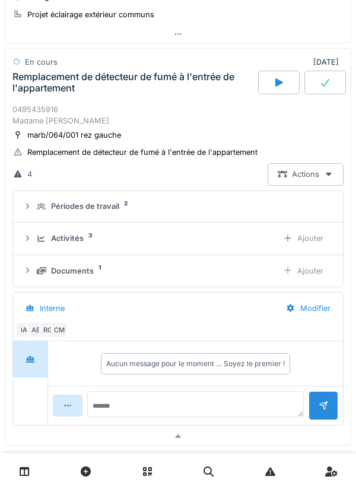
click at [40, 247] on div "Activités 3 Ajouter" at bounding box center [178, 238] width 311 height 22
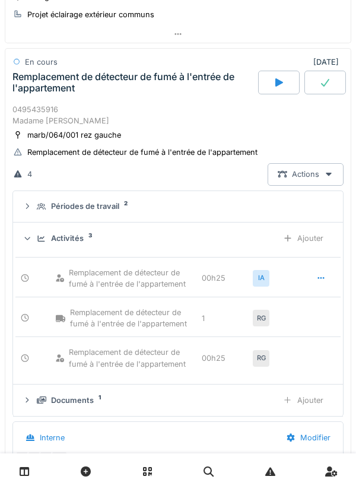
click at [37, 230] on div "Activités 3 Ajouter" at bounding box center [178, 238] width 311 height 22
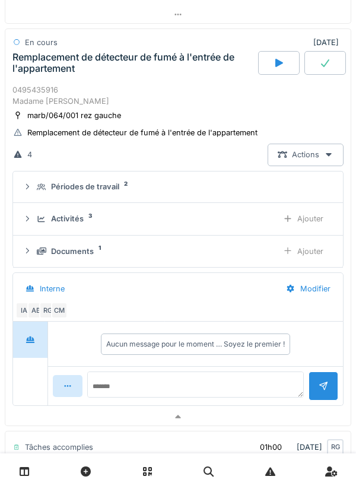
scroll to position [183, 0]
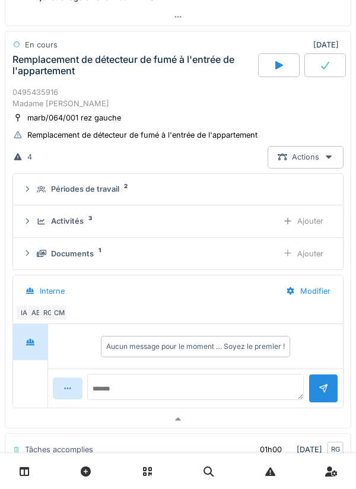
click at [36, 188] on div "Périodes de travail 2" at bounding box center [178, 188] width 311 height 11
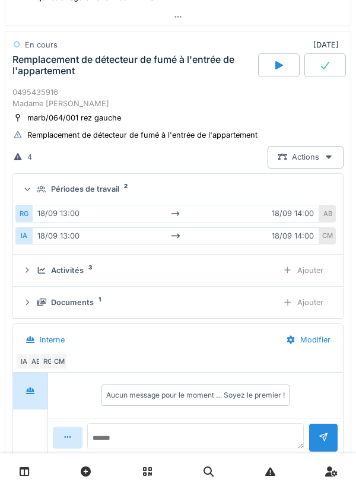
click at [37, 198] on summary "Périodes de travail 2" at bounding box center [178, 190] width 321 height 22
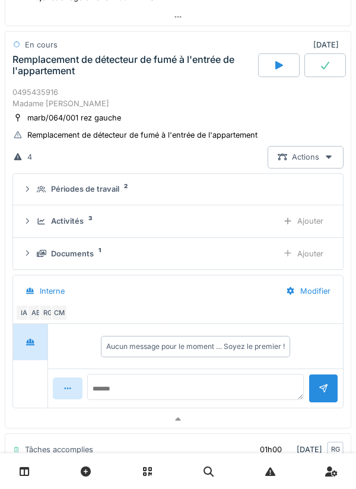
click at [38, 232] on div "Activités 3 Ajouter" at bounding box center [178, 221] width 311 height 22
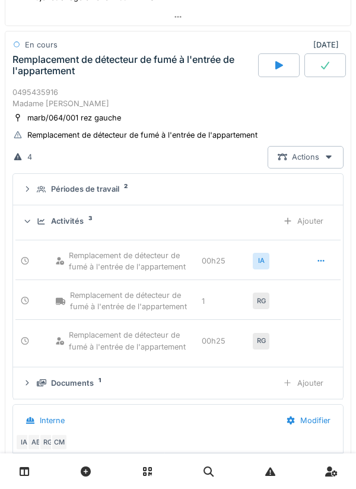
click at [309, 217] on div "Ajouter" at bounding box center [303, 221] width 61 height 22
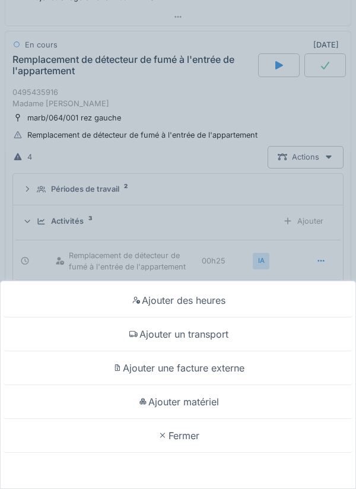
click at [157, 400] on div "Ajouter matériel" at bounding box center [178, 402] width 350 height 34
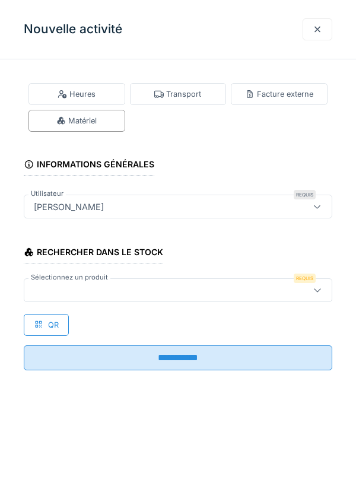
click at [53, 292] on div at bounding box center [158, 290] width 259 height 13
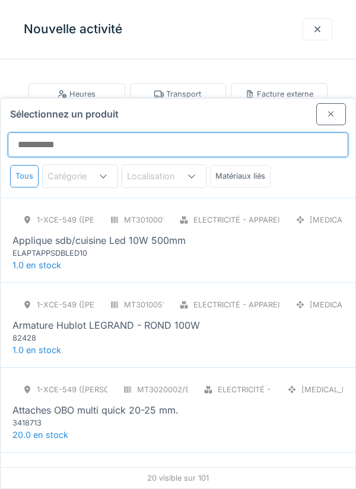
click at [41, 132] on input "Sélectionnez un produit" at bounding box center [178, 144] width 341 height 25
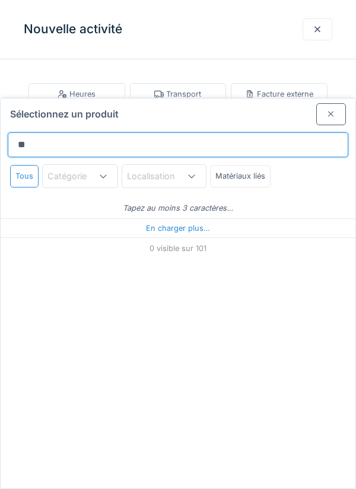
type input "***"
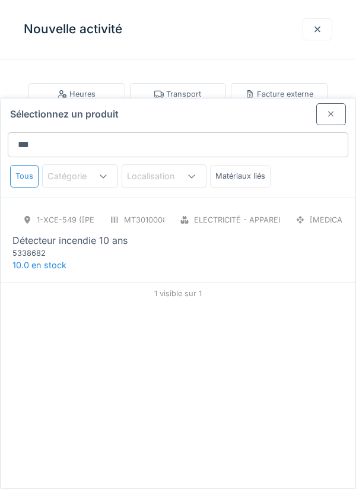
click at [30, 260] on span "10.0 en stock" at bounding box center [39, 265] width 54 height 10
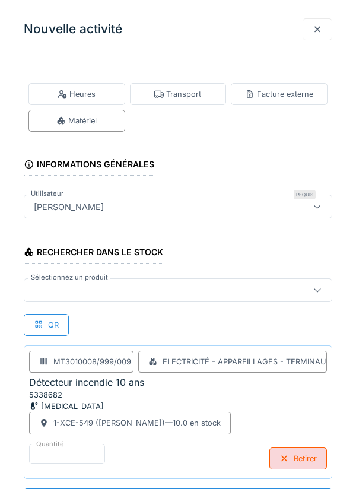
scroll to position [1, 0]
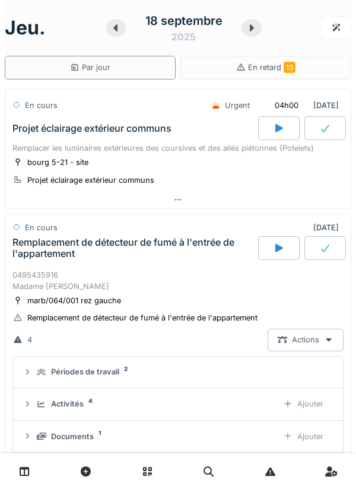
scroll to position [0, 0]
click at [37, 239] on div "Remplacement de détecteur de fumé à l'entrée de l'appartement" at bounding box center [133, 248] width 243 height 23
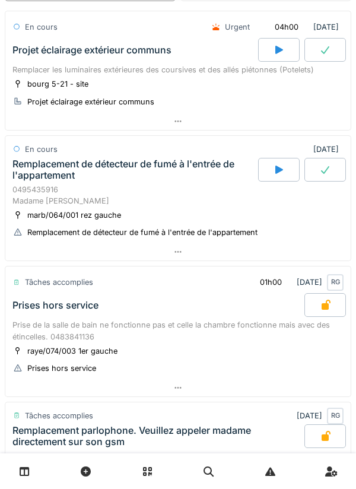
scroll to position [189, 0]
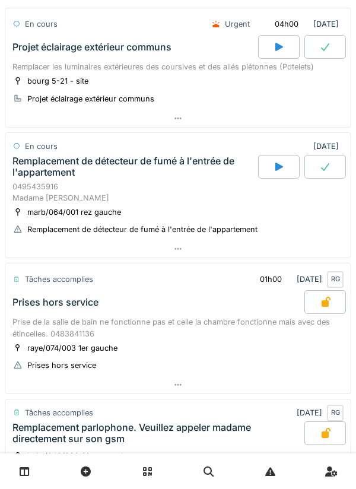
click at [37, 164] on div "Remplacement de détecteur de fumé à l'entrée de l'appartement" at bounding box center [133, 167] width 243 height 23
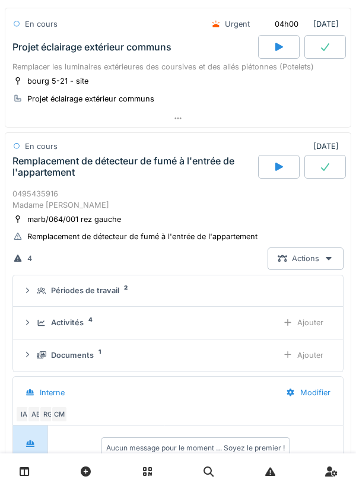
scroll to position [166, 0]
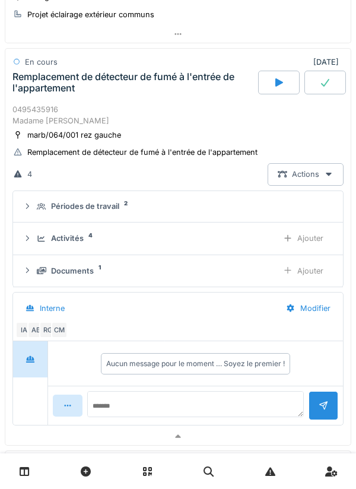
click at [41, 233] on div "Activités 4" at bounding box center [153, 238] width 232 height 11
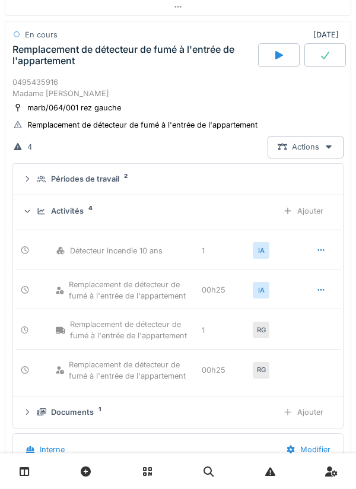
click at [36, 211] on div "Activités 4 Ajouter" at bounding box center [178, 211] width 311 height 22
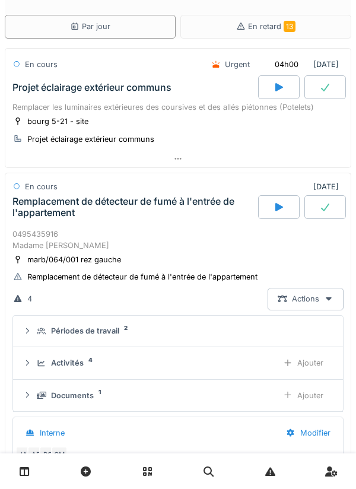
scroll to position [28, 0]
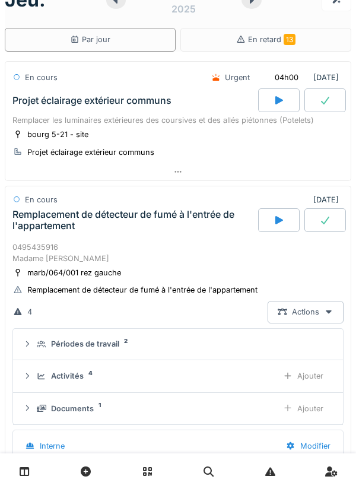
click at [59, 253] on div "0495435916 Madame [PERSON_NAME]" at bounding box center [177, 253] width 331 height 23
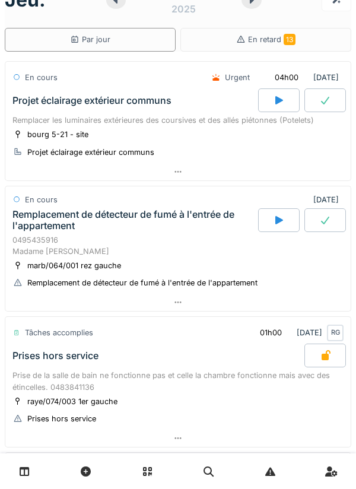
click at [316, 210] on div at bounding box center [326, 220] width 42 height 24
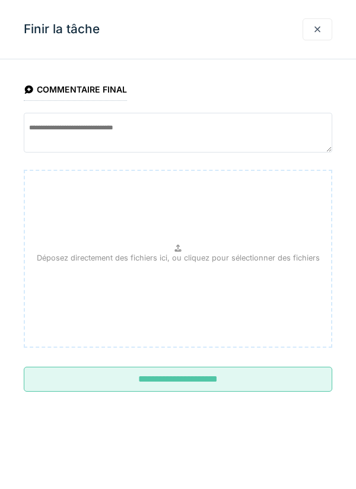
scroll to position [166, 0]
click at [134, 383] on input "**********" at bounding box center [178, 379] width 309 height 25
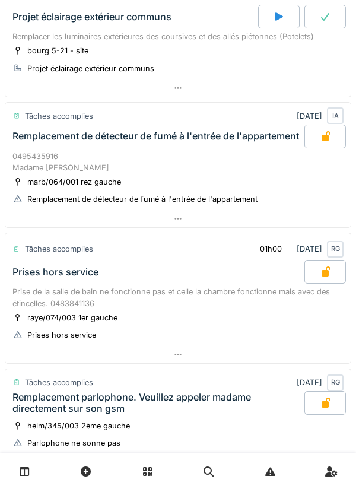
scroll to position [241, 0]
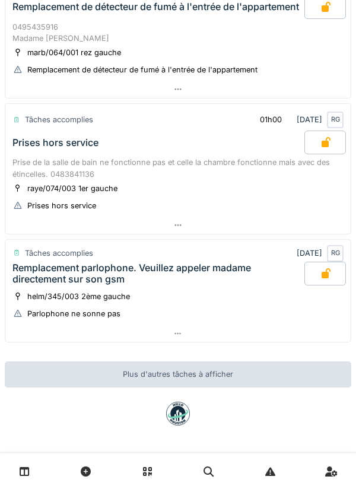
click at [43, 302] on div "helm/345/003 2ème gauche" at bounding box center [71, 296] width 118 height 12
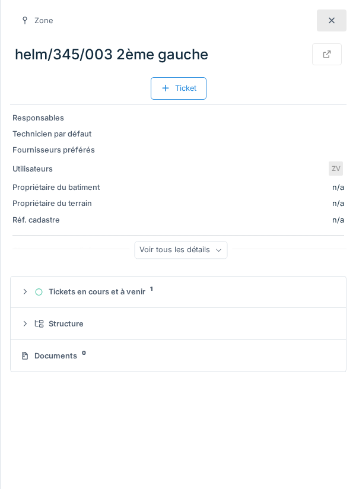
click at [332, 30] on div at bounding box center [332, 21] width 30 height 22
